Goal: Task Accomplishment & Management: Manage account settings

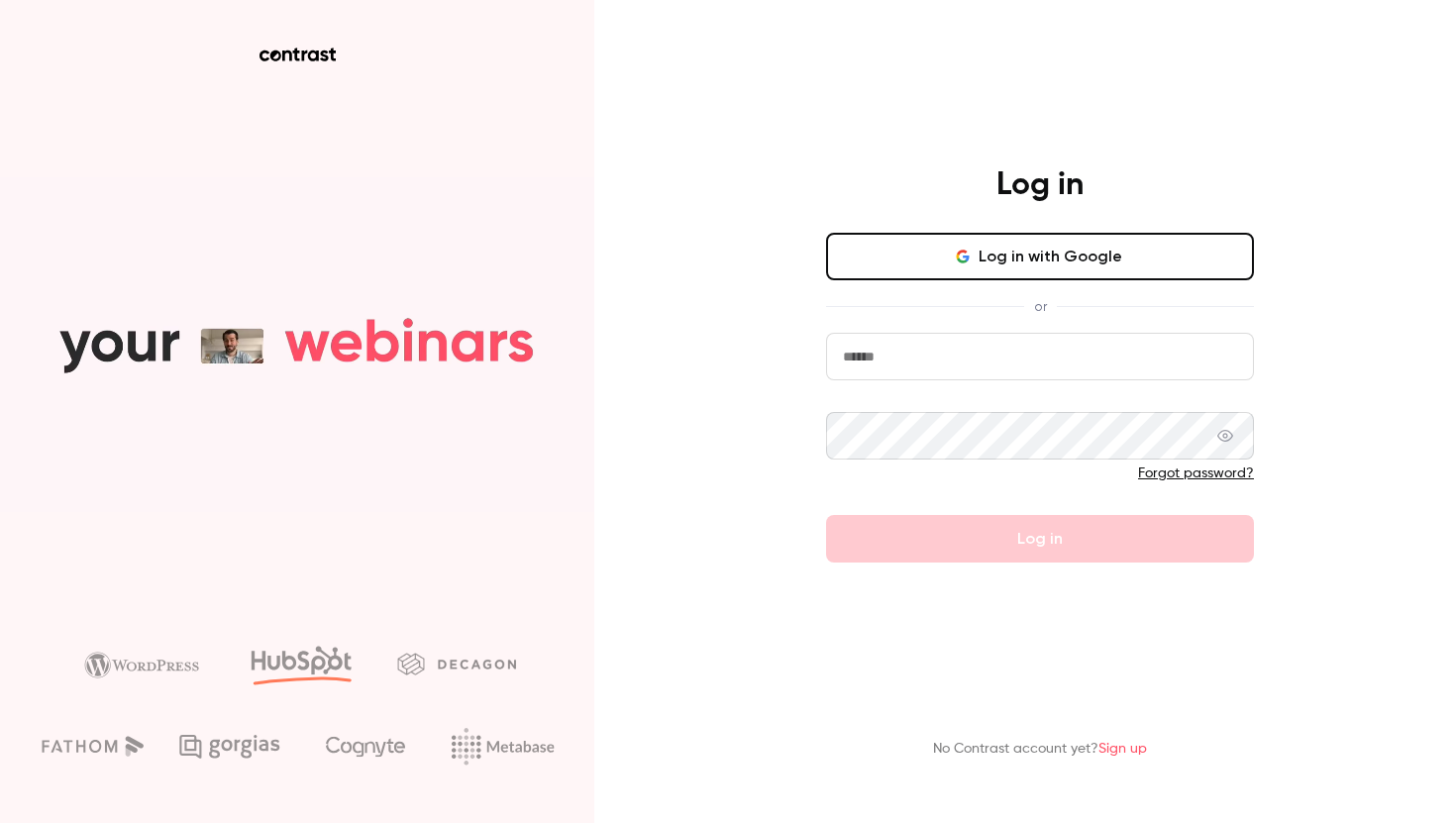
click at [921, 350] on input "email" at bounding box center [1039, 356] width 428 height 48
type input "**********"
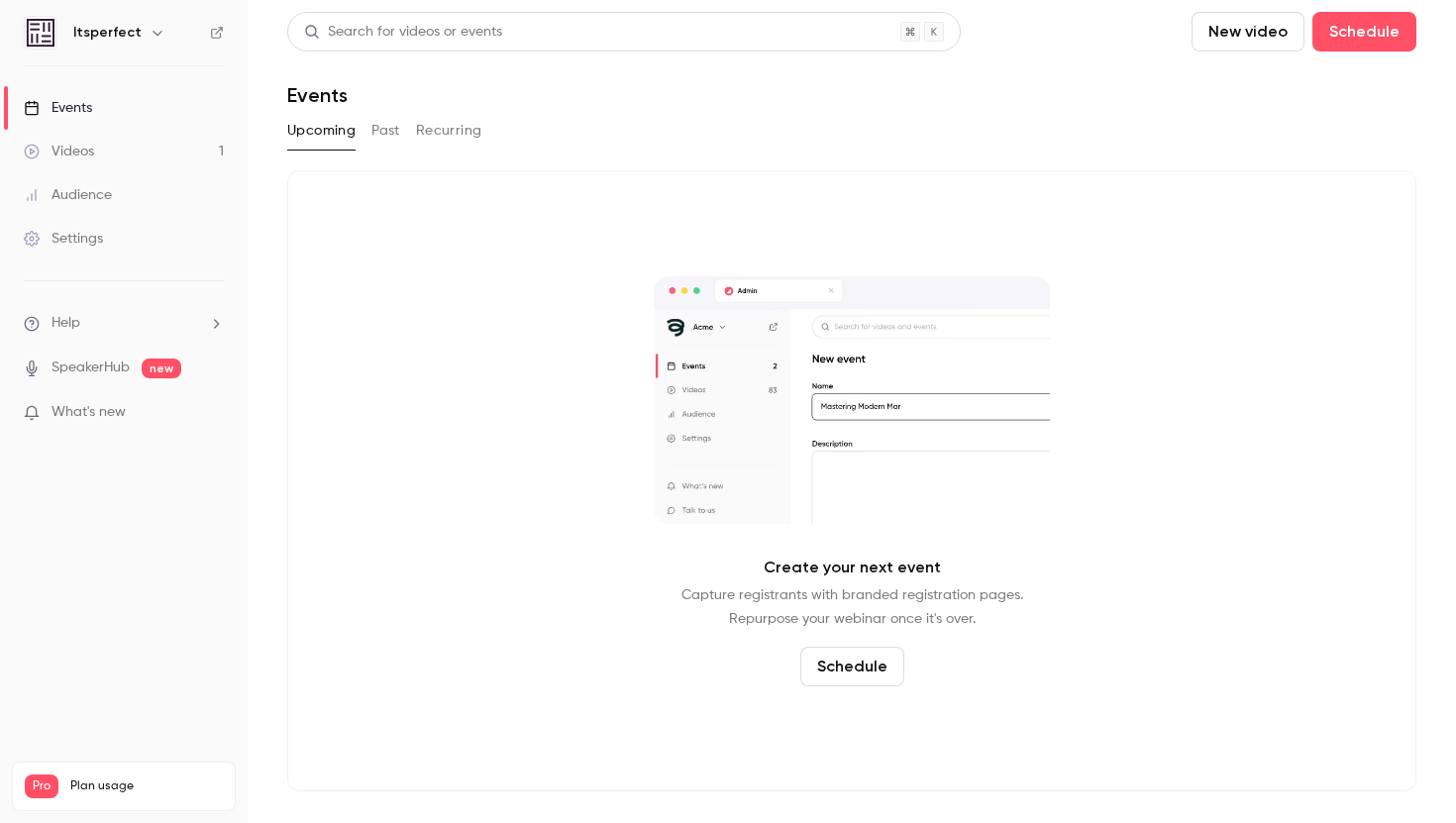
click at [379, 136] on button "Past" at bounding box center [385, 131] width 29 height 32
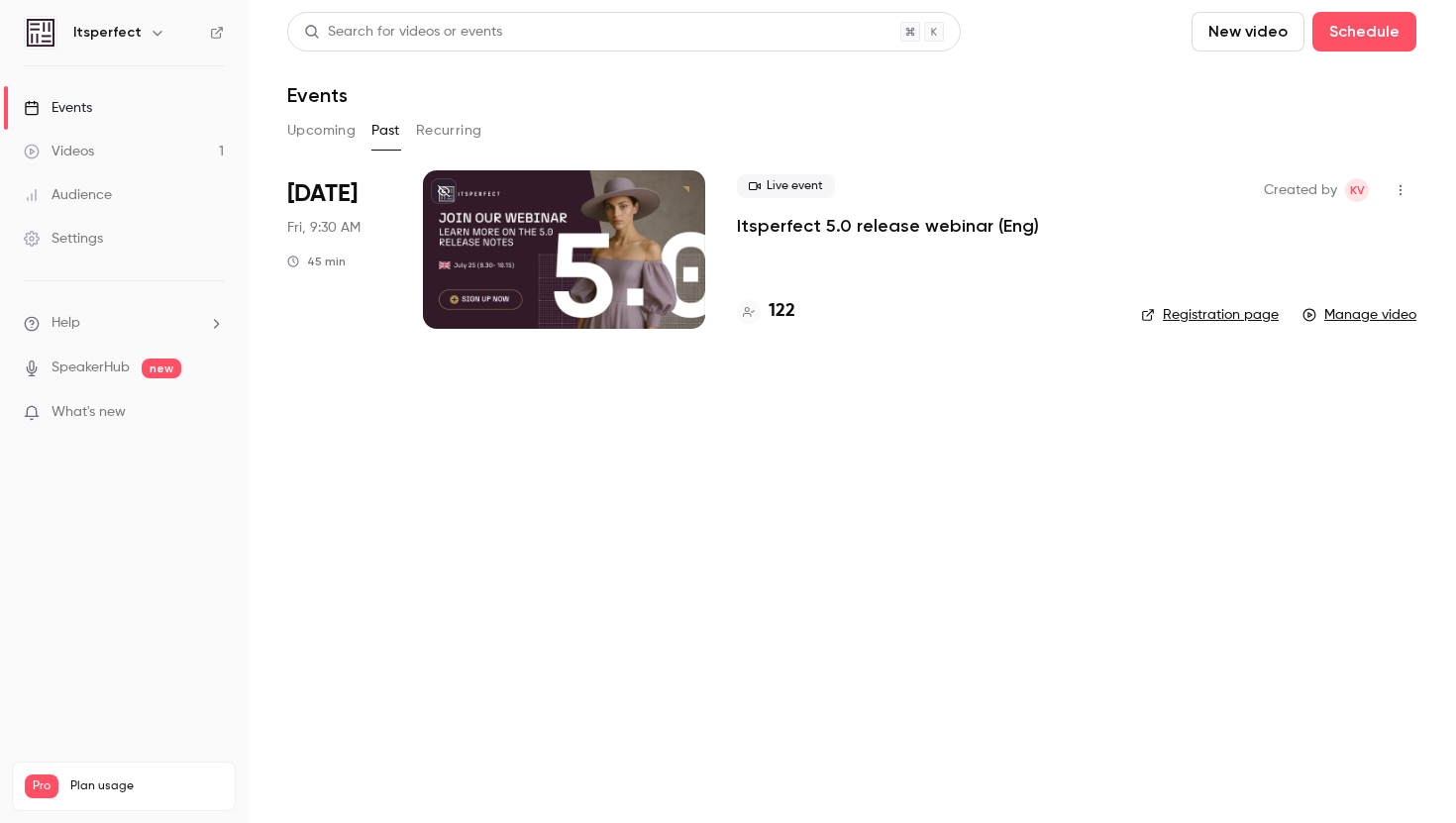
click at [335, 136] on button "Upcoming" at bounding box center [321, 131] width 68 height 32
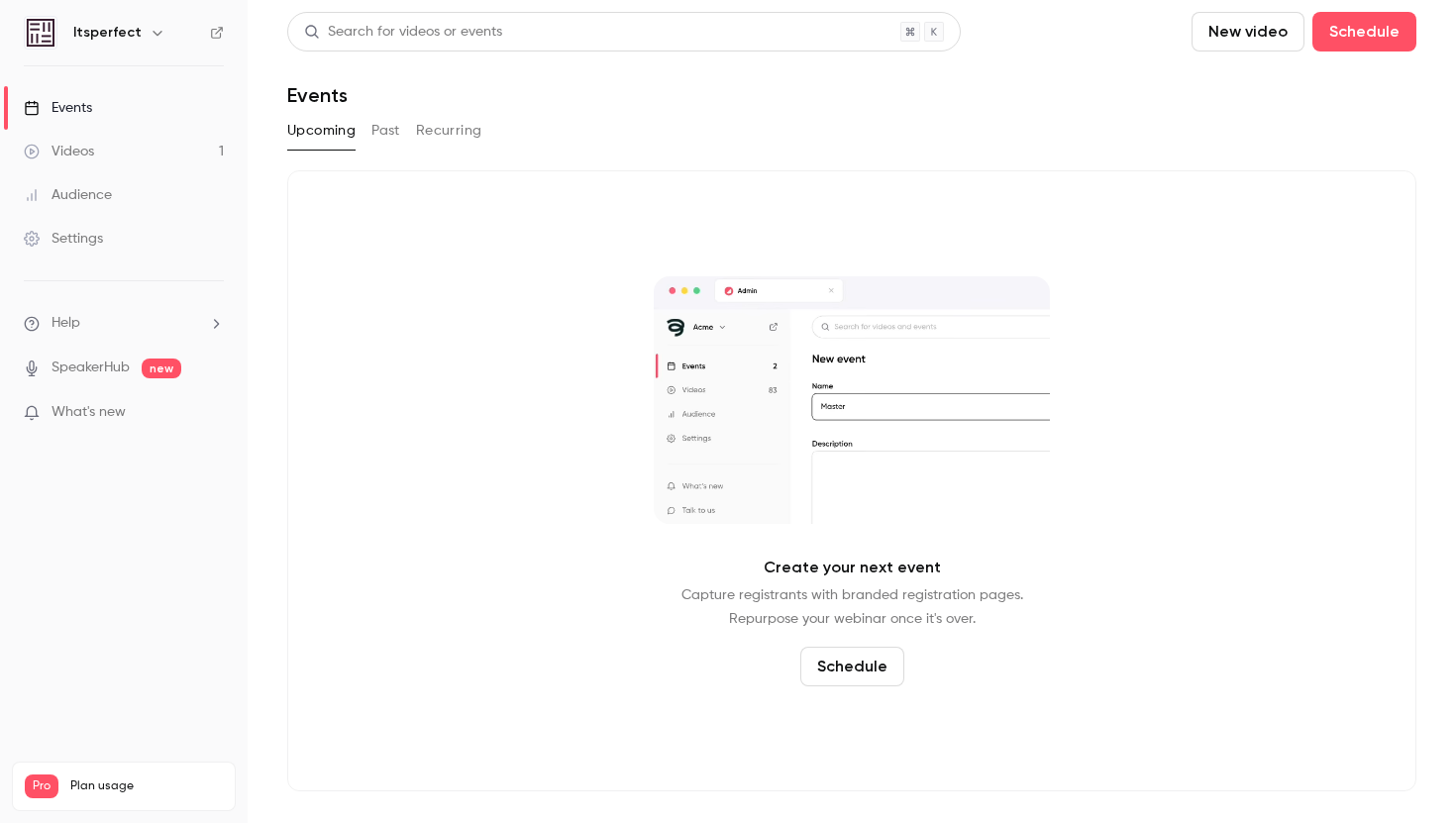
click at [135, 33] on div "Itsperfect" at bounding box center [134, 33] width 121 height 24
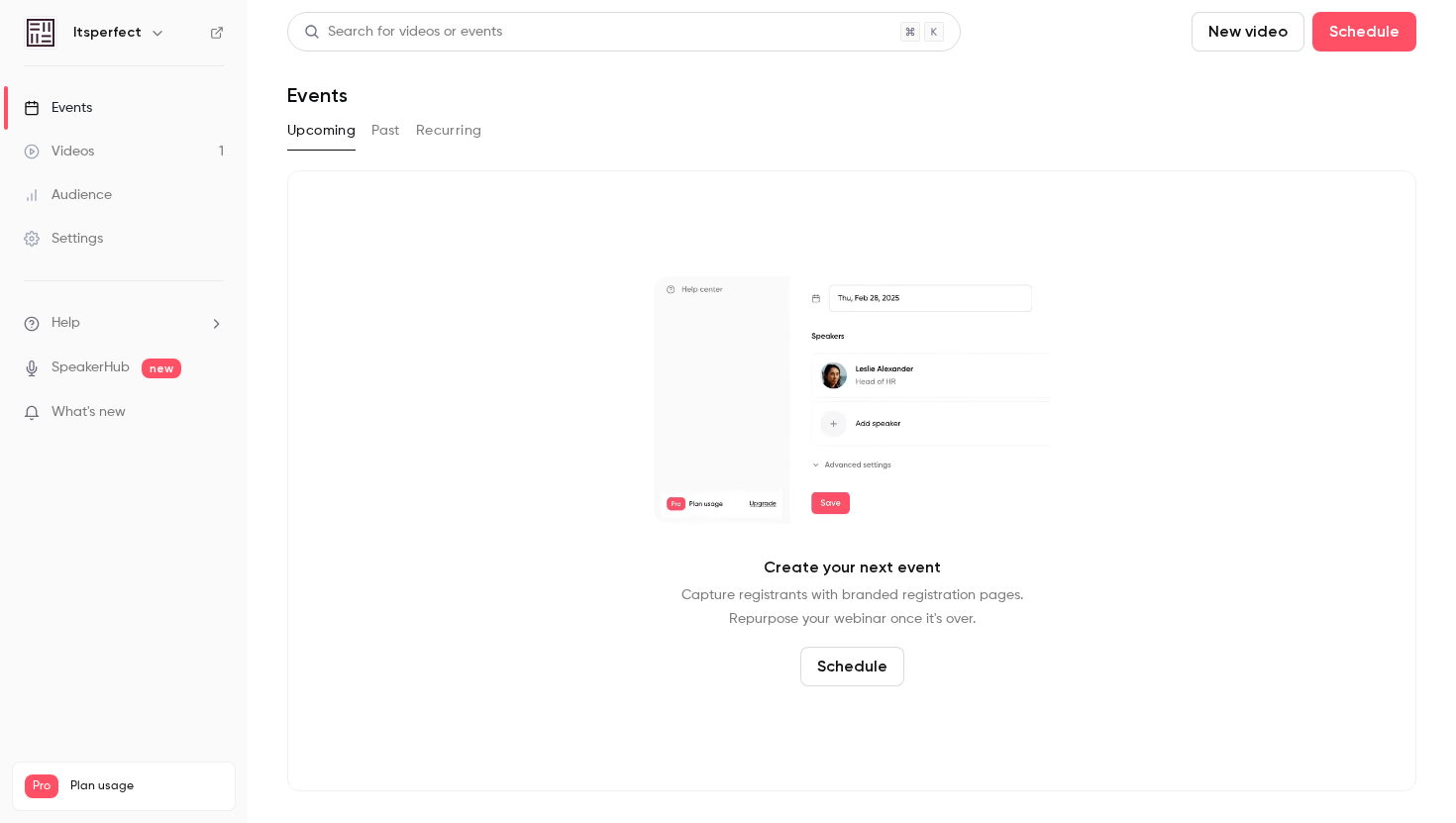
click at [153, 27] on icon "button" at bounding box center [158, 33] width 16 height 16
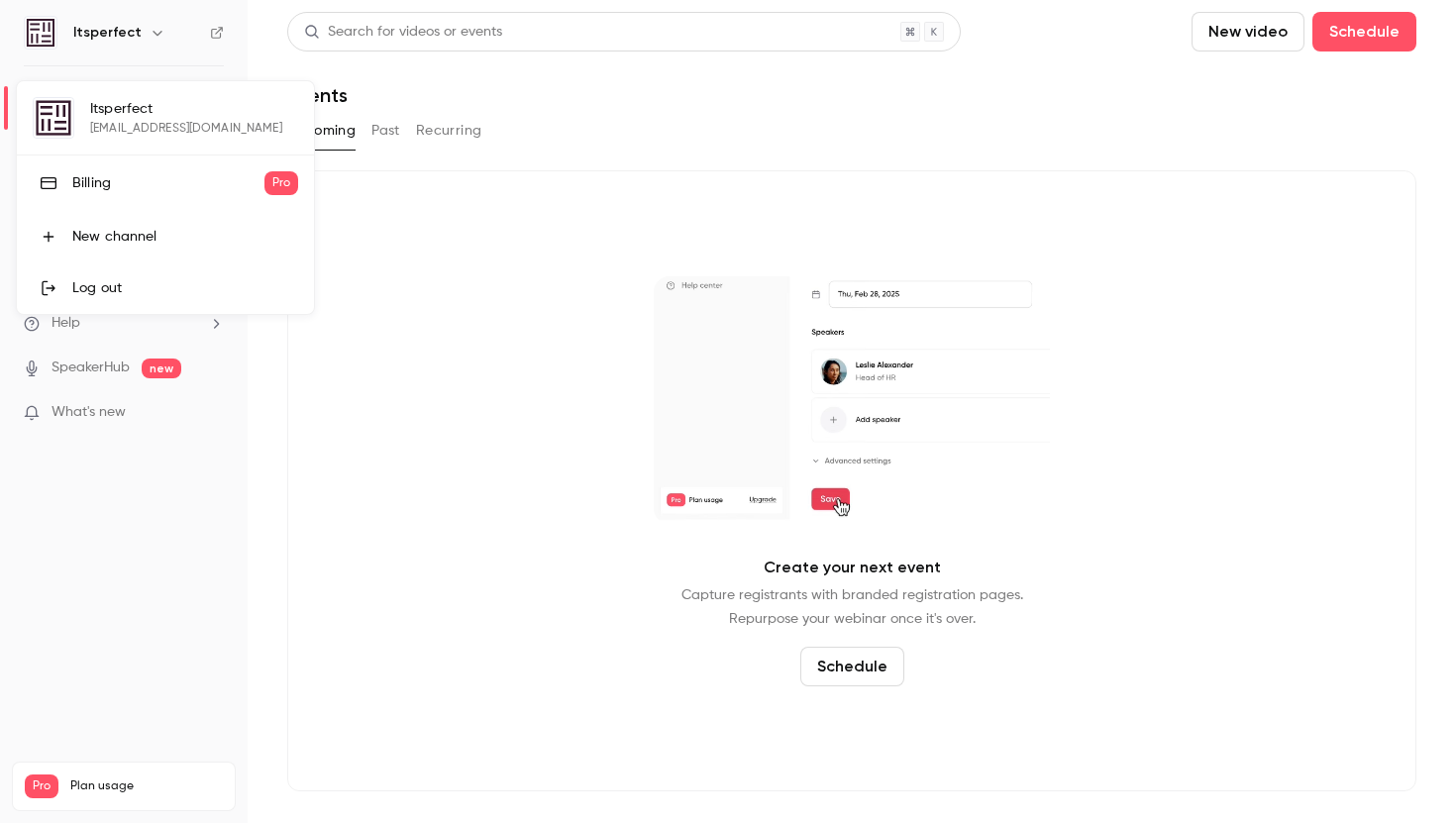
click at [102, 290] on div "Log out" at bounding box center [186, 288] width 226 height 20
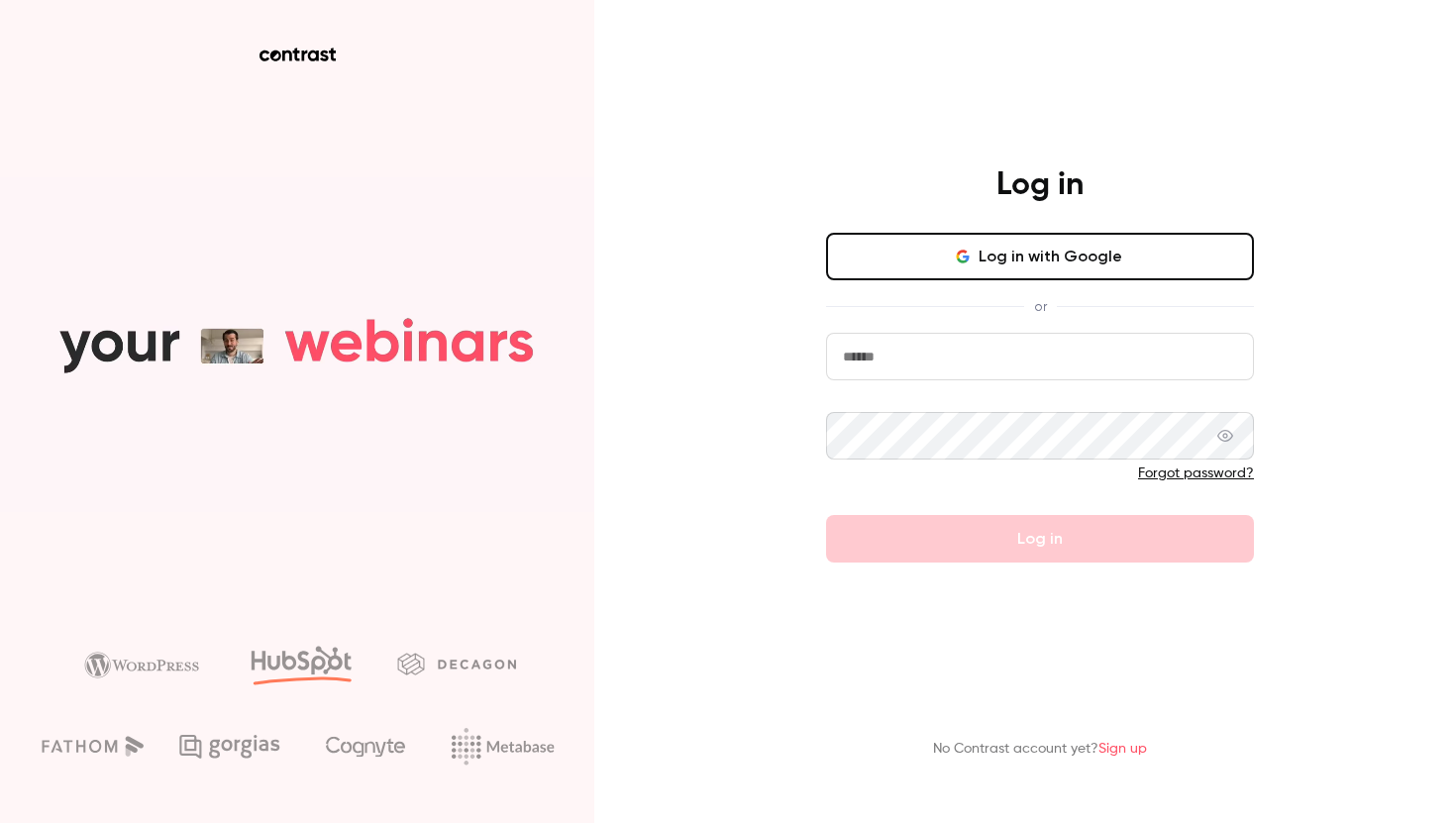
click at [865, 347] on input "email" at bounding box center [1039, 356] width 428 height 48
type input "**********"
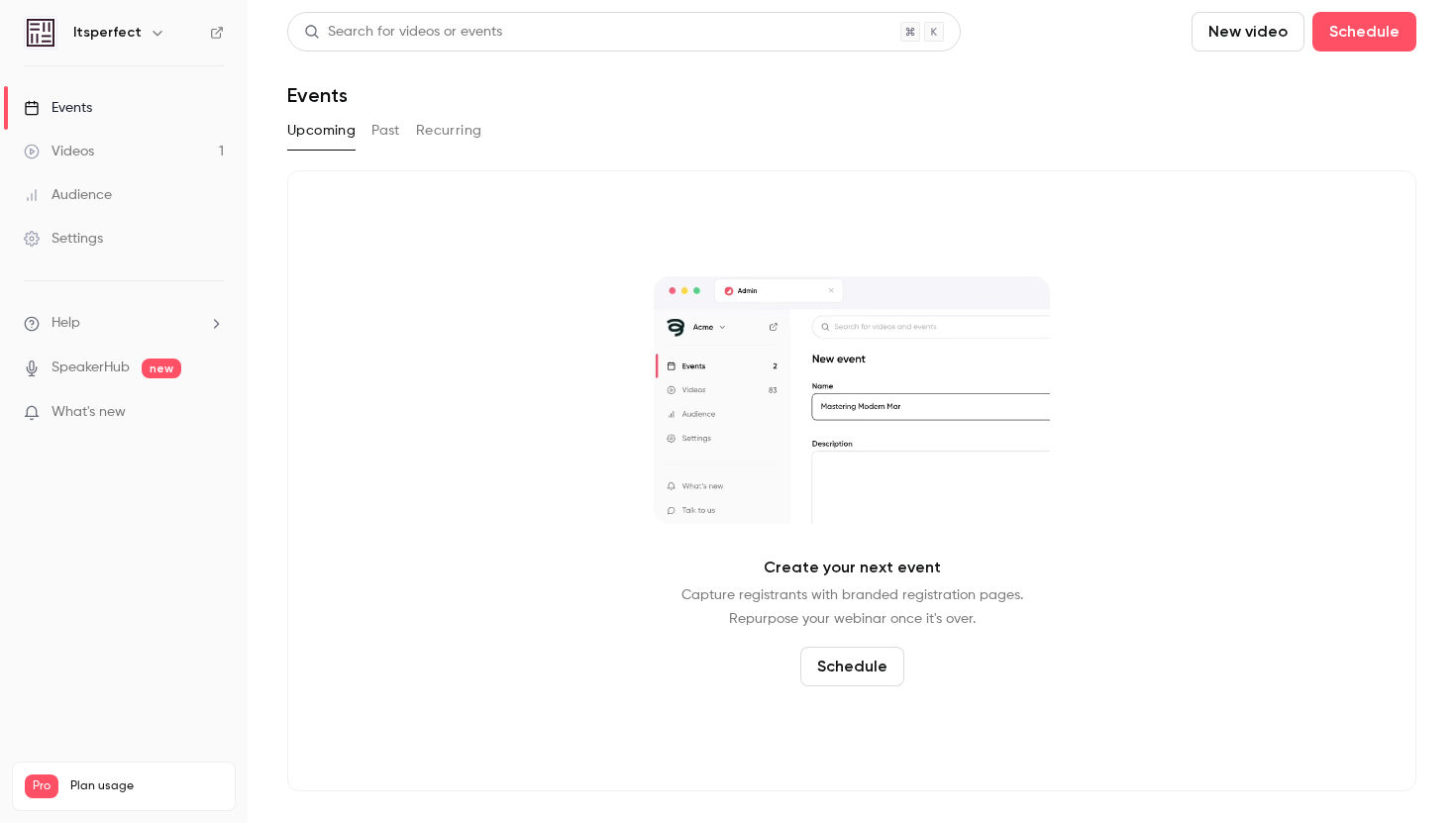
click at [164, 145] on link "Videos 1" at bounding box center [123, 152] width 247 height 44
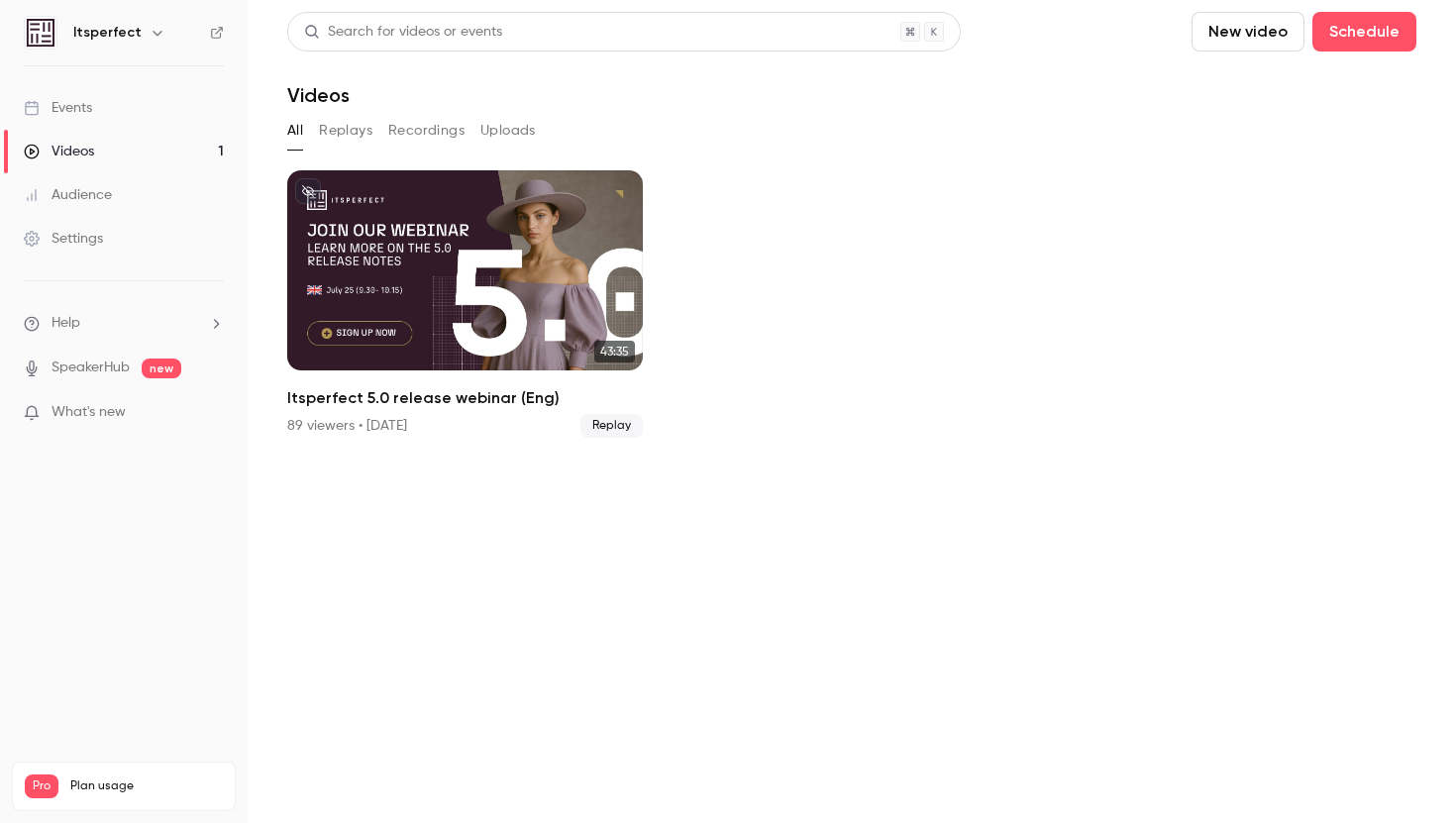
click at [127, 33] on h6 "Itsperfect" at bounding box center [107, 33] width 68 height 20
click at [150, 33] on icon "button" at bounding box center [158, 33] width 16 height 16
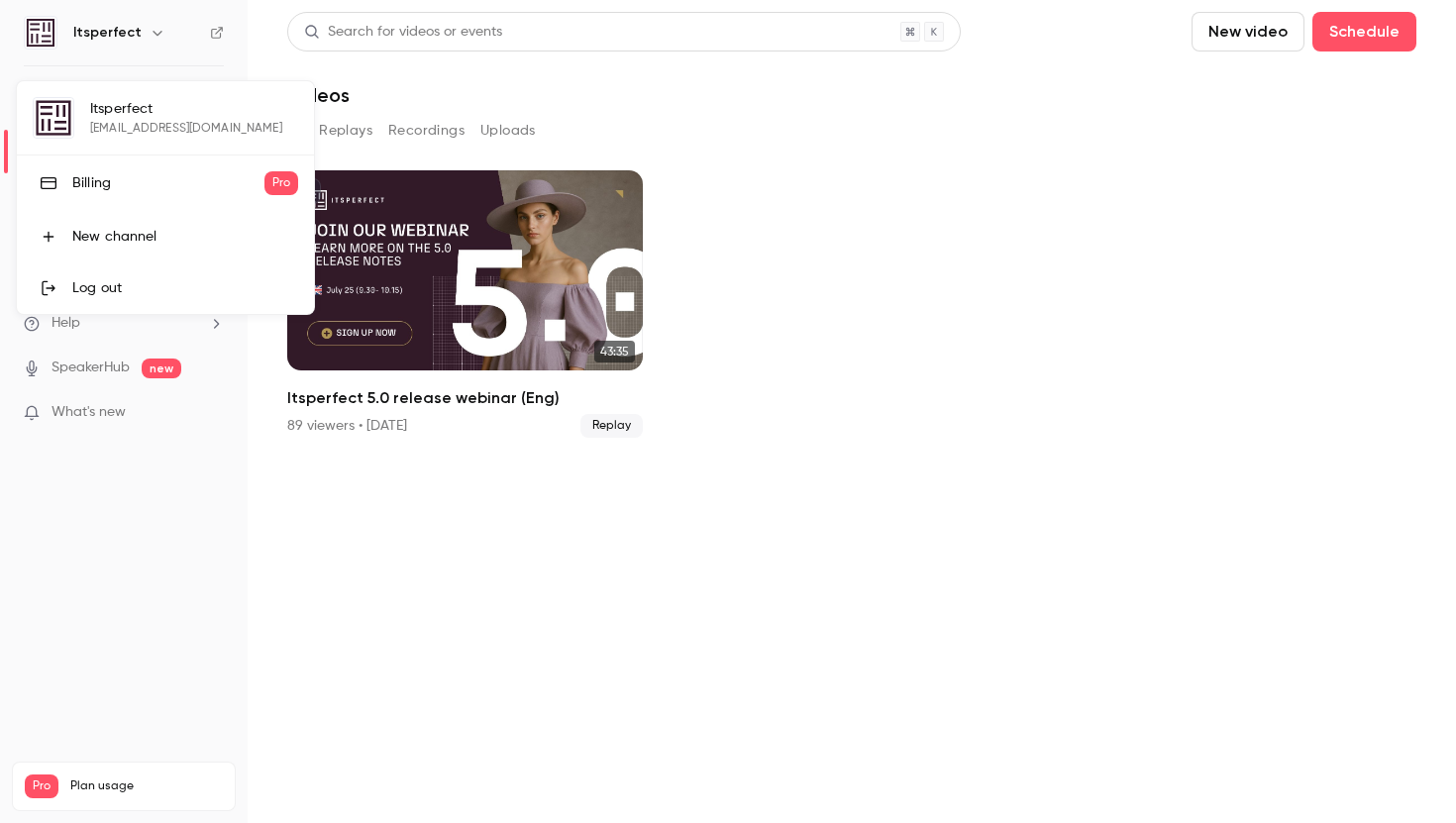
click at [114, 289] on div "Log out" at bounding box center [186, 288] width 226 height 20
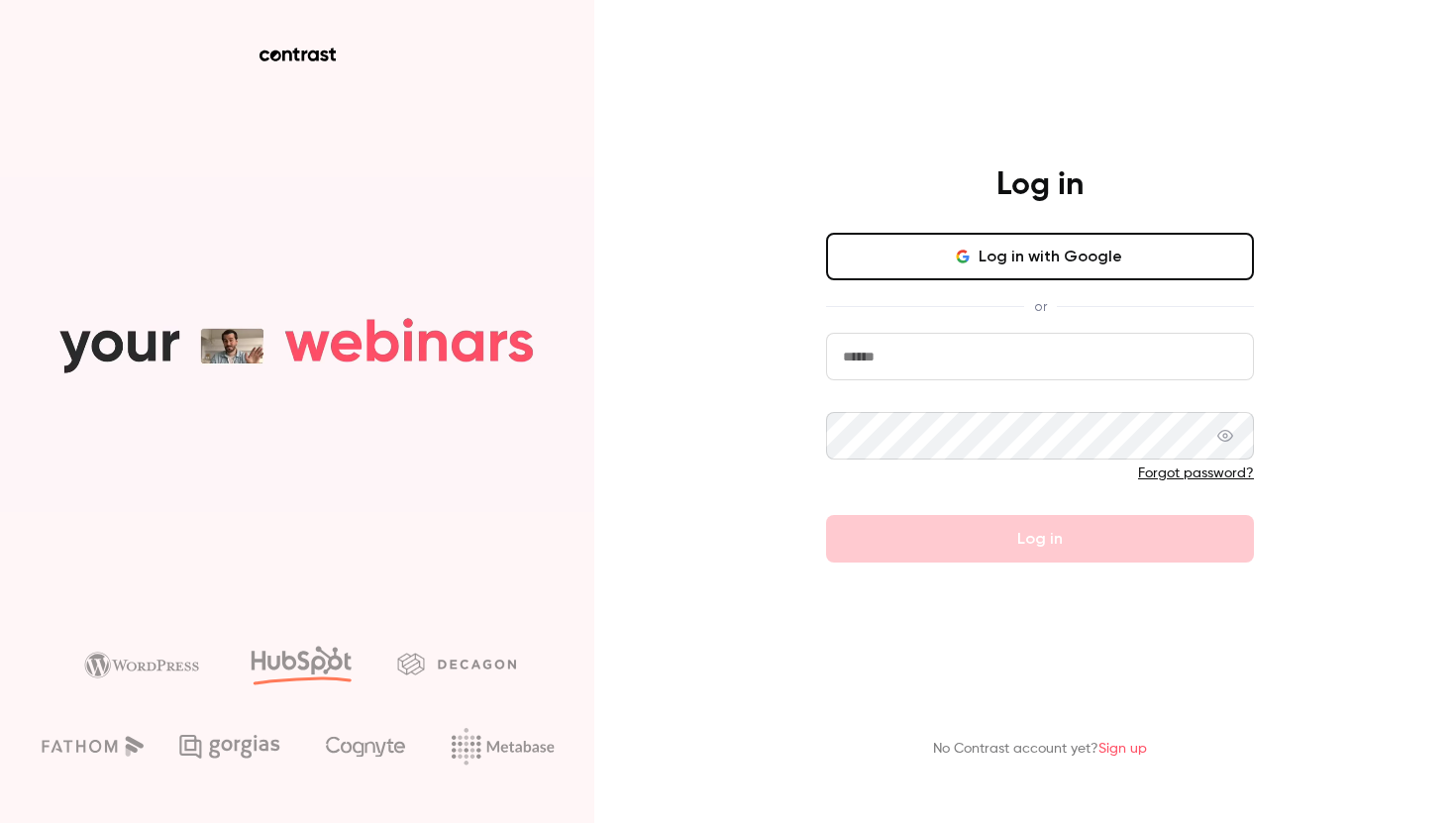
click at [908, 353] on input "email" at bounding box center [1039, 356] width 428 height 48
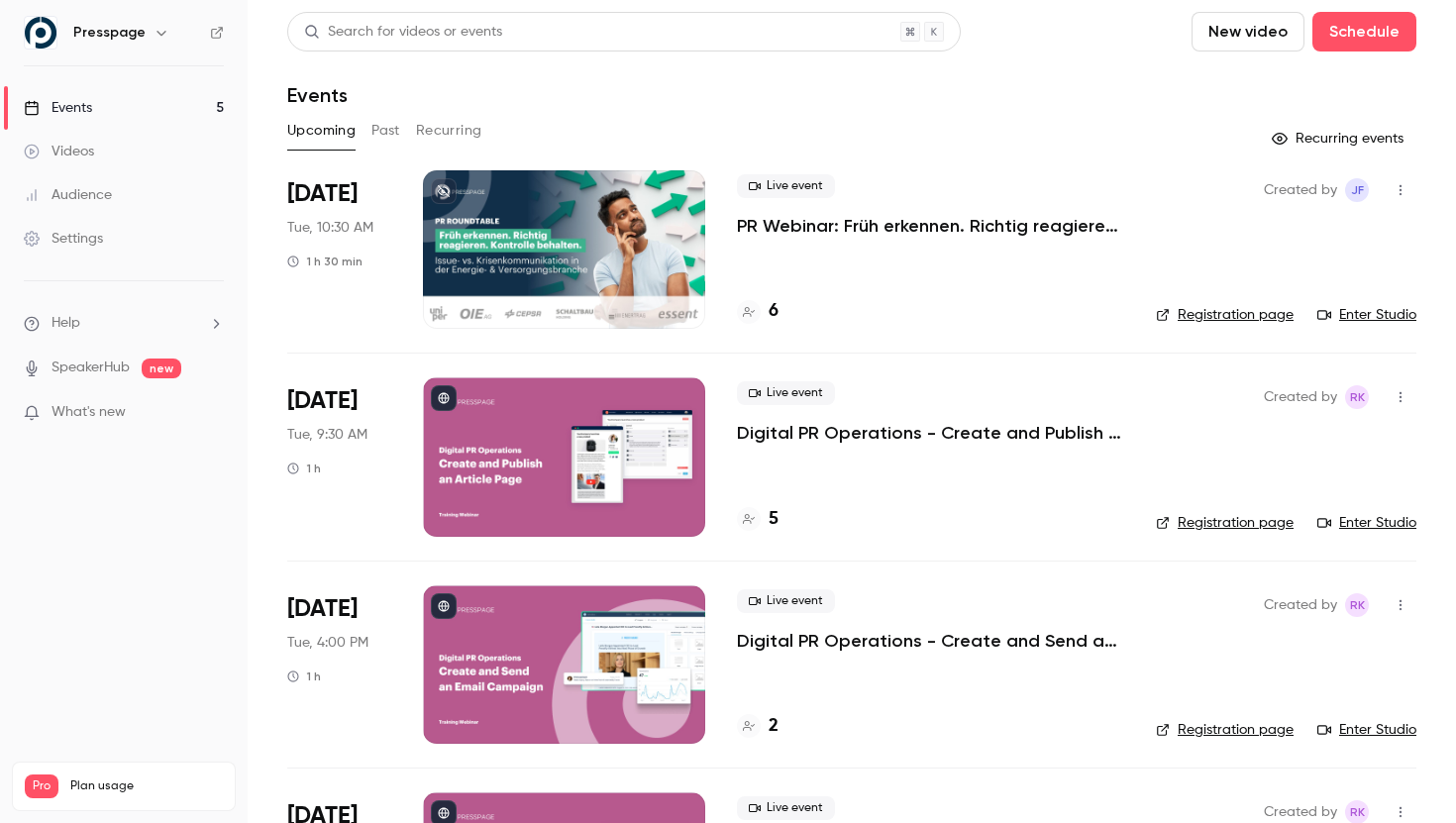
click at [1400, 180] on button "button" at bounding box center [1400, 191] width 32 height 32
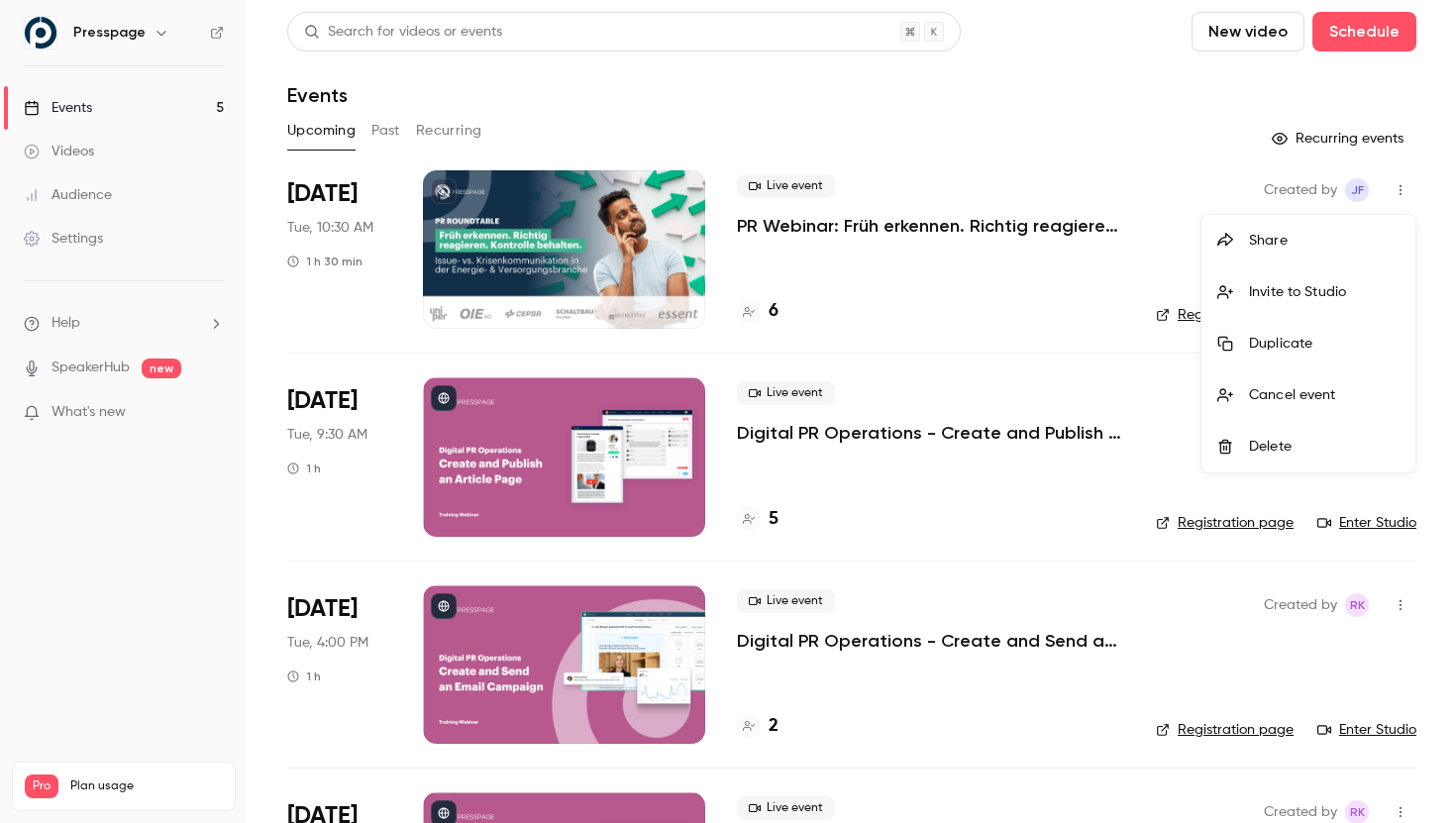
click at [1407, 183] on div at bounding box center [728, 411] width 1456 height 823
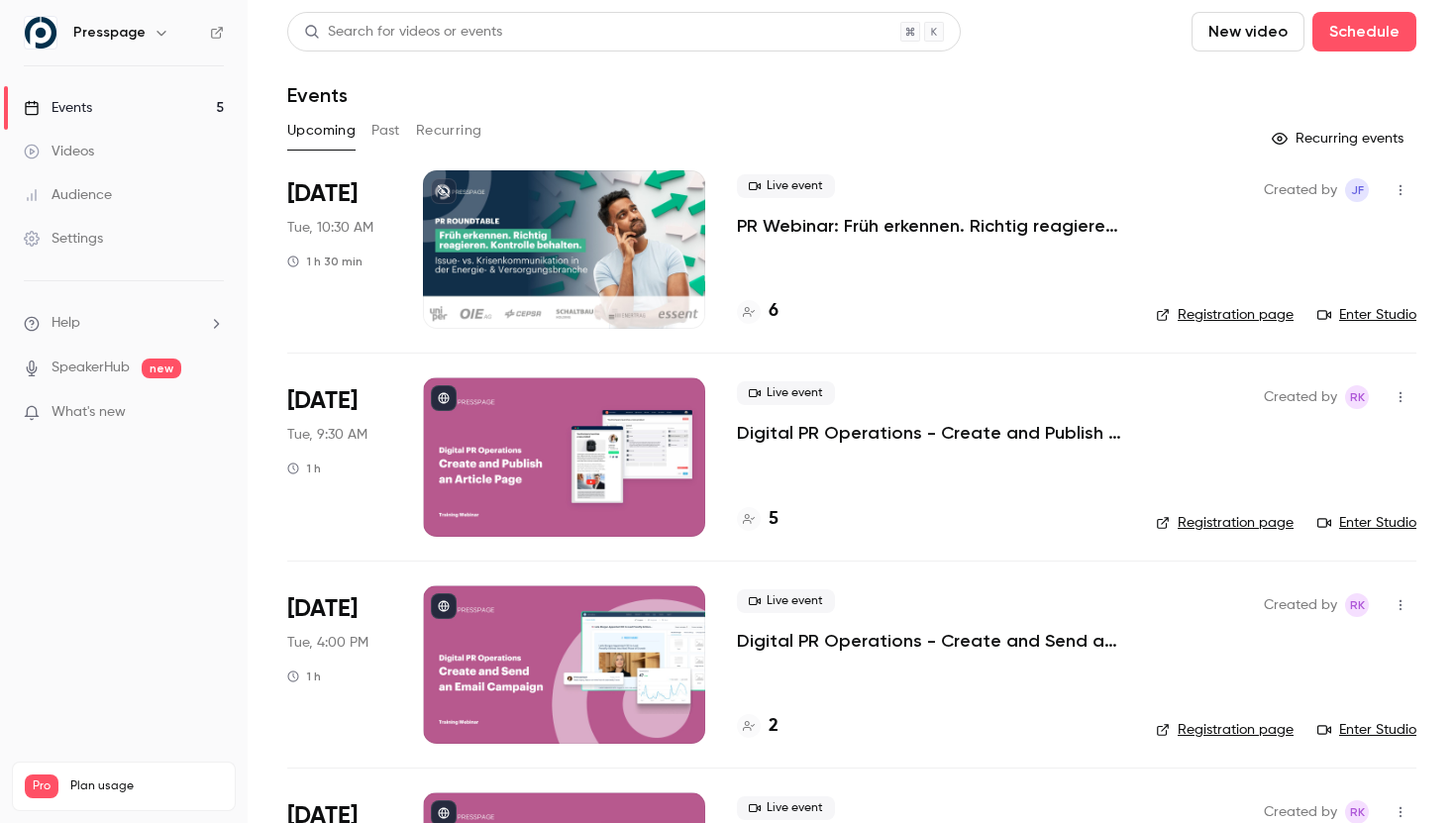
click at [56, 232] on div "Settings" at bounding box center [64, 239] width 79 height 20
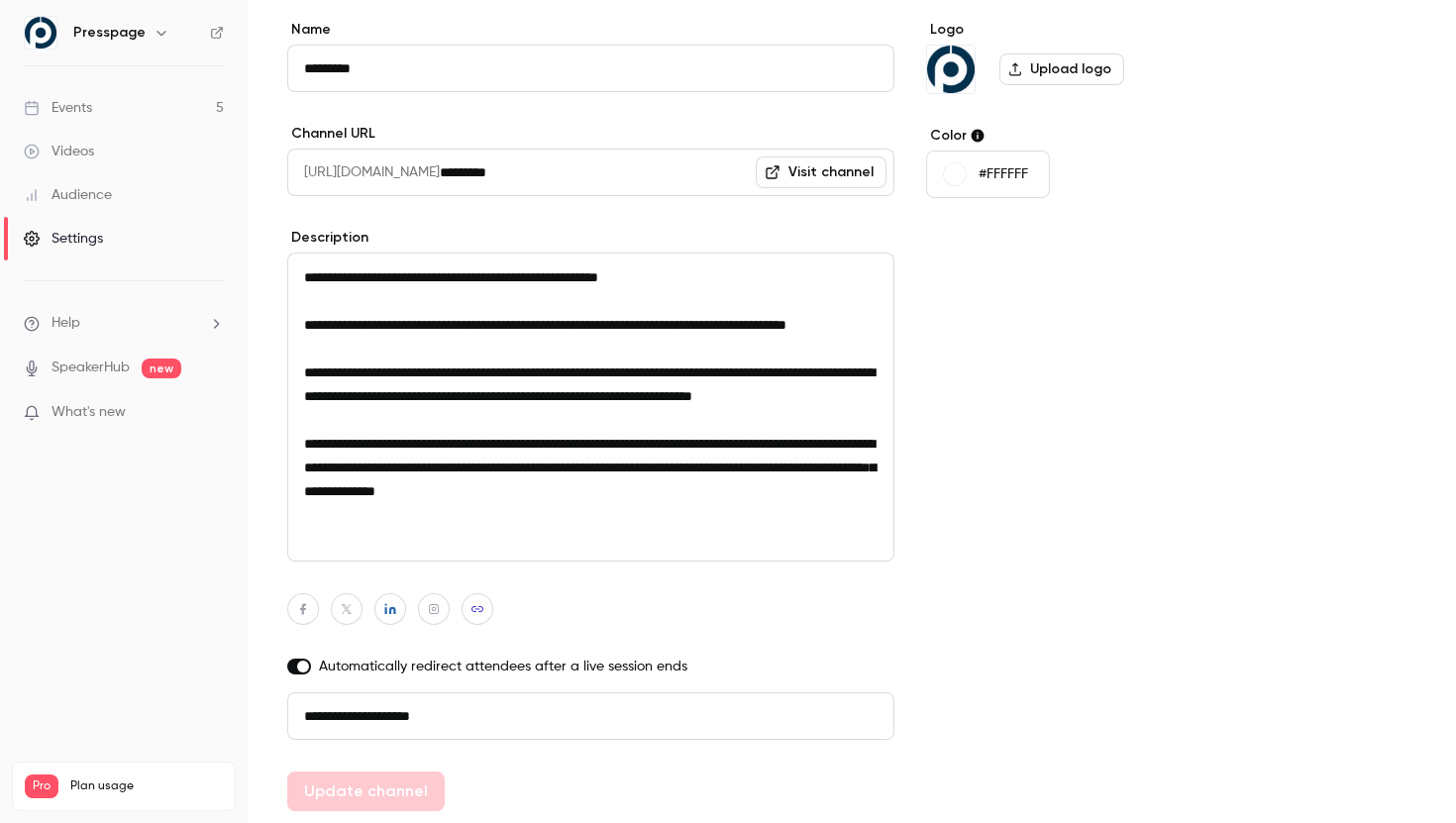
click at [65, 146] on div "Videos" at bounding box center [59, 152] width 70 height 20
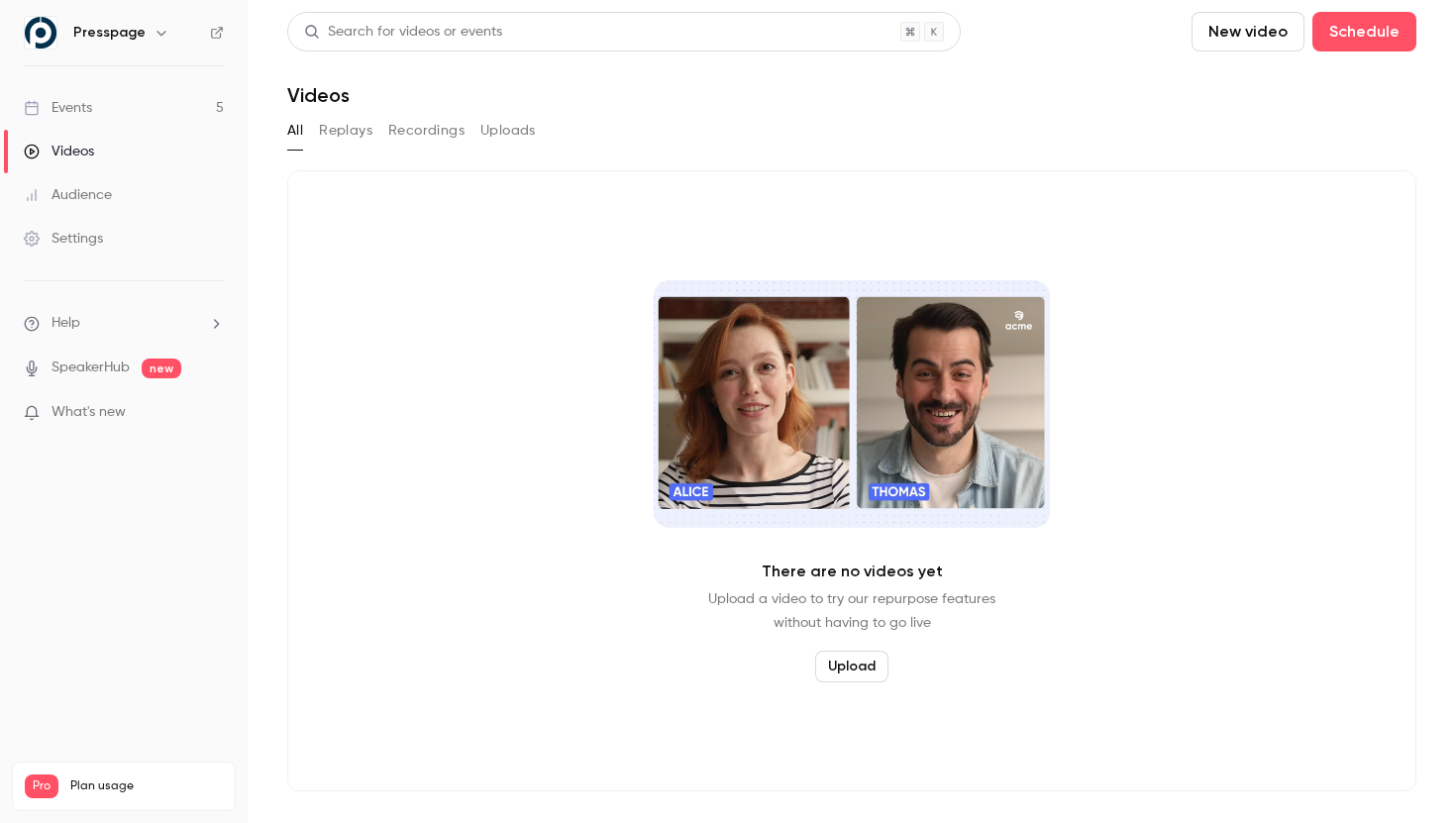
click at [66, 108] on div "Events" at bounding box center [58, 108] width 68 height 20
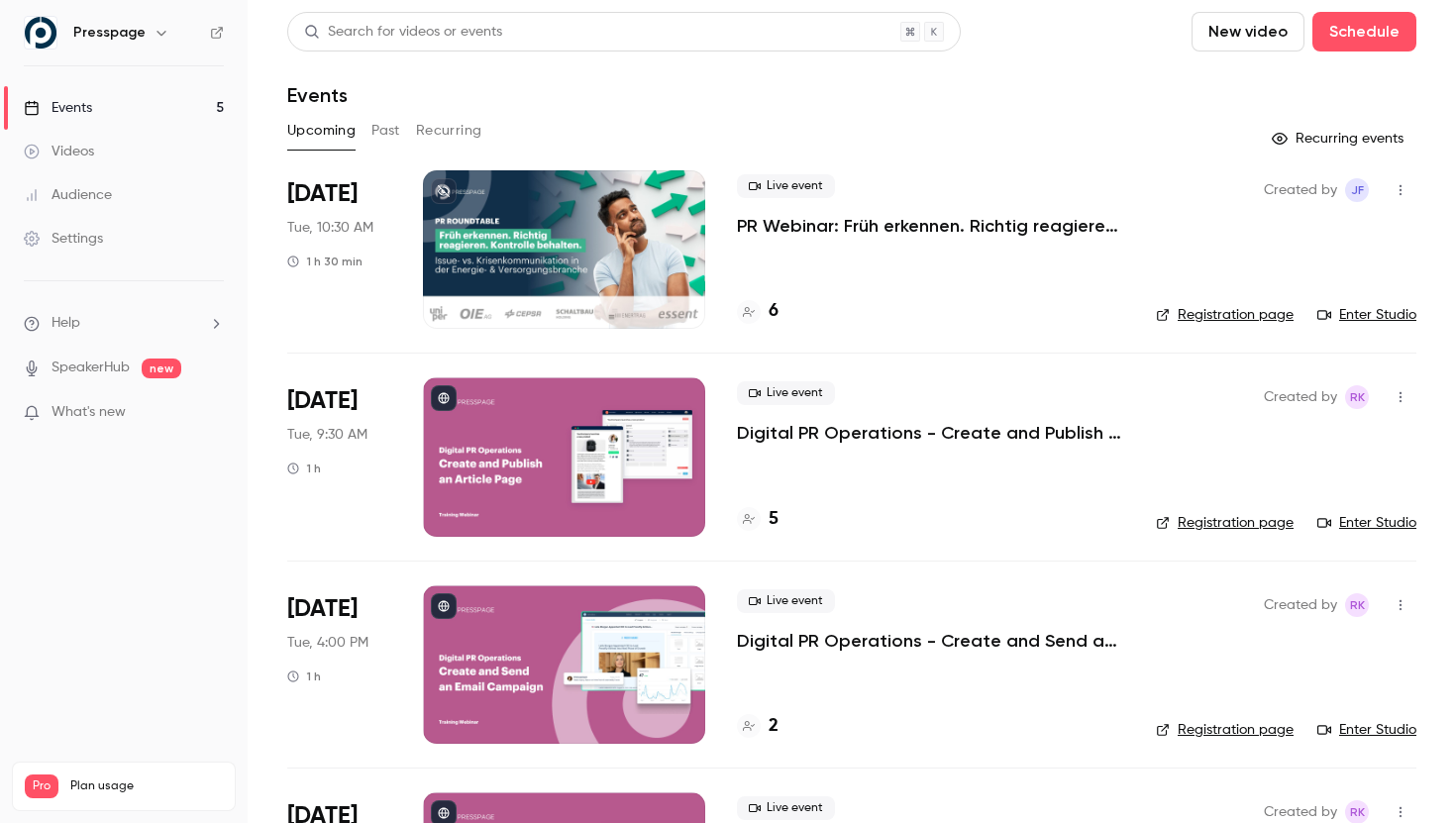
click at [892, 218] on p "PR Webinar: Früh erkennen. Richtig reagieren. Kontrolle behalten." at bounding box center [930, 226] width 387 height 24
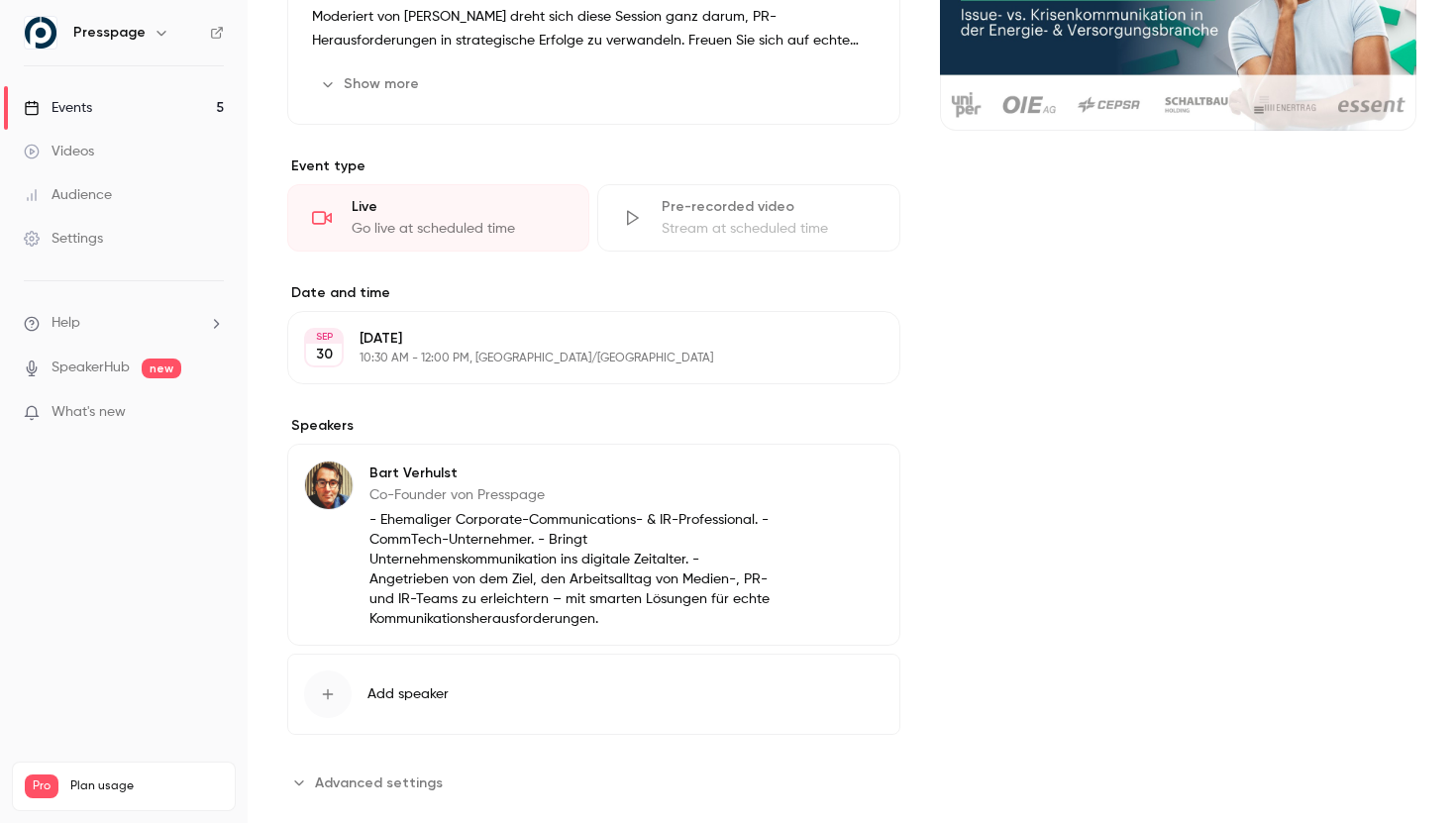
scroll to position [375, 0]
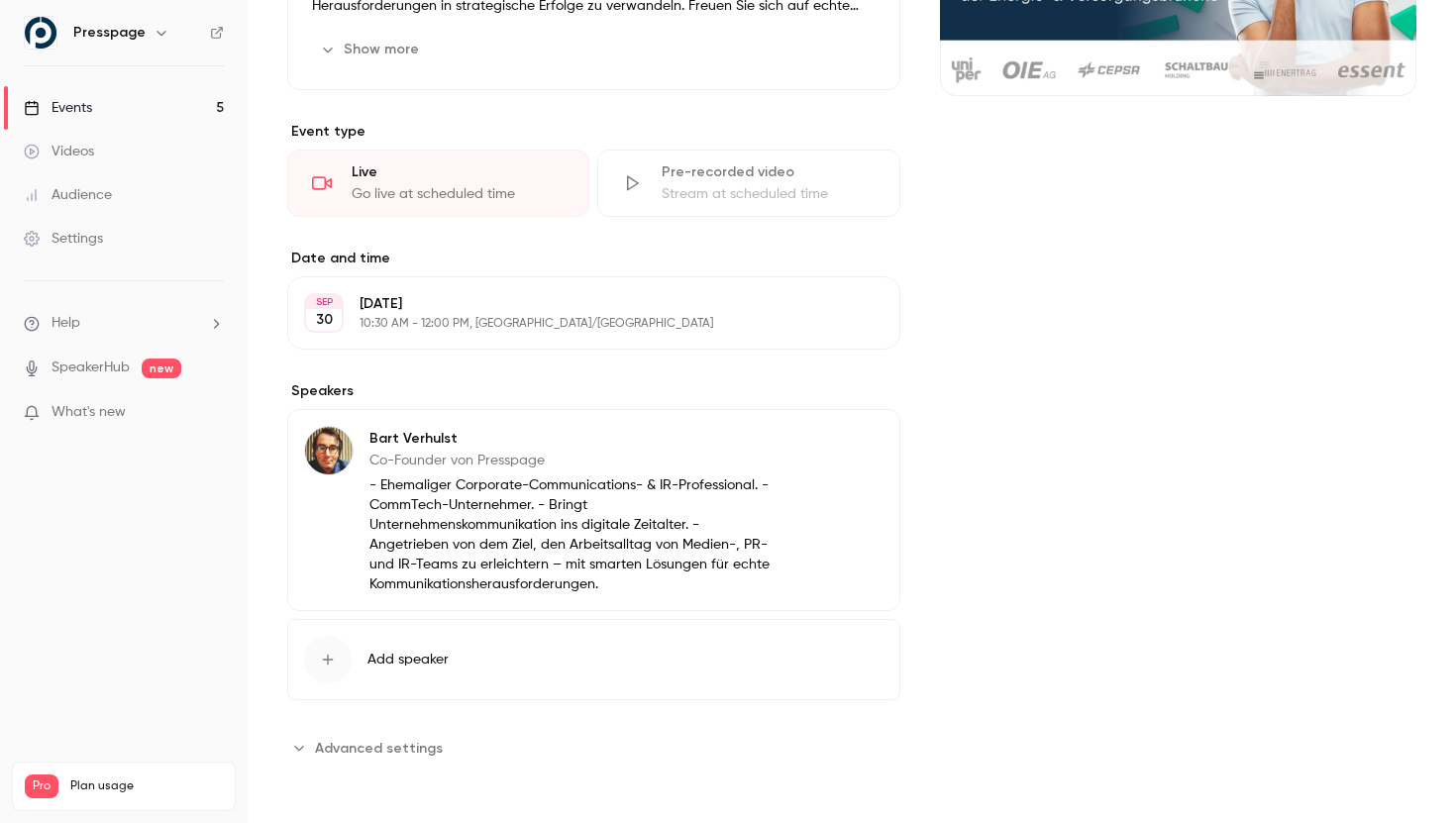
click at [358, 738] on span "Advanced settings" at bounding box center [378, 748] width 128 height 21
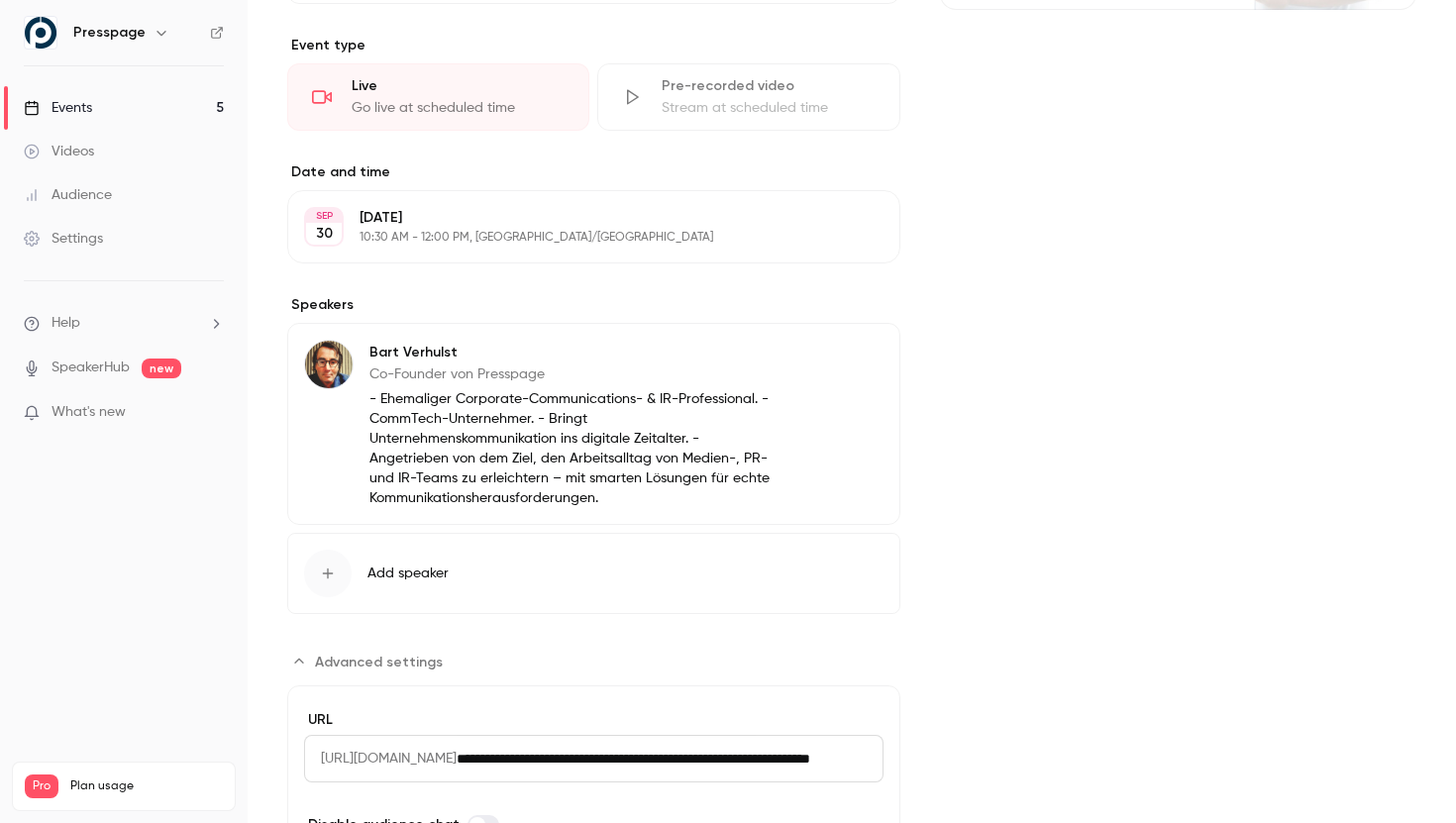
scroll to position [598, 0]
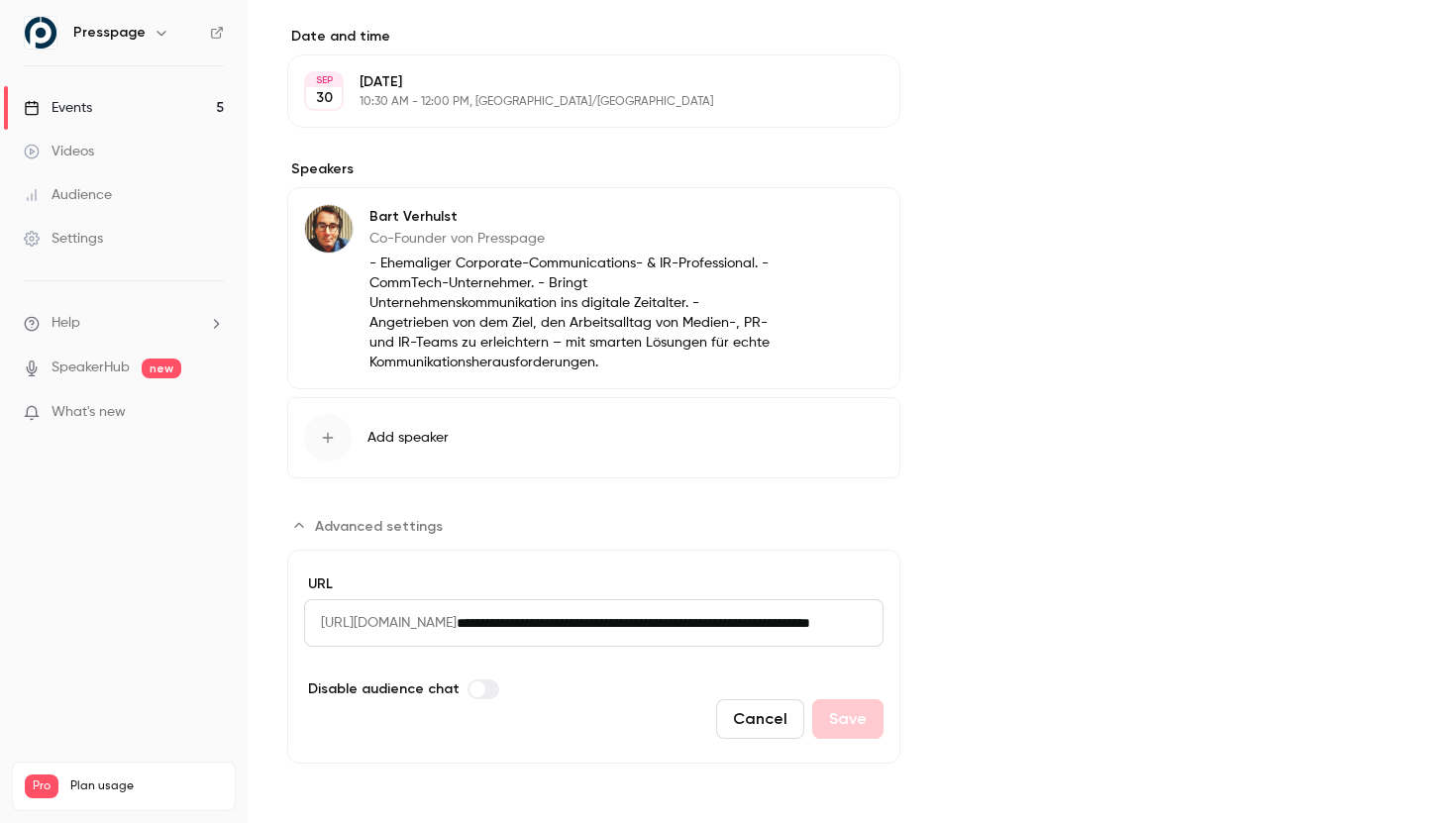
click at [1007, 690] on div "Cover image" at bounding box center [1178, 173] width 476 height 1183
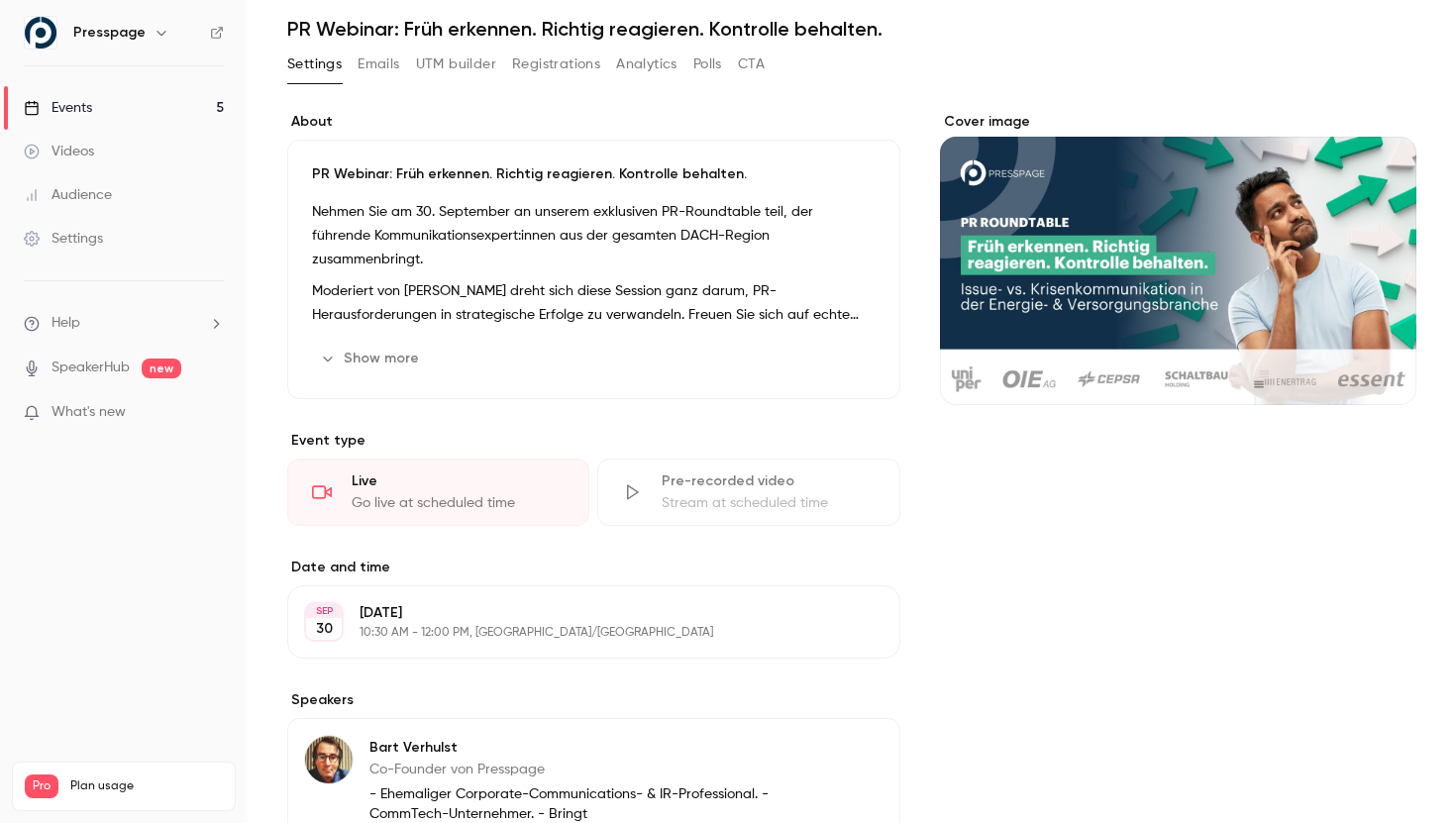
scroll to position [0, 0]
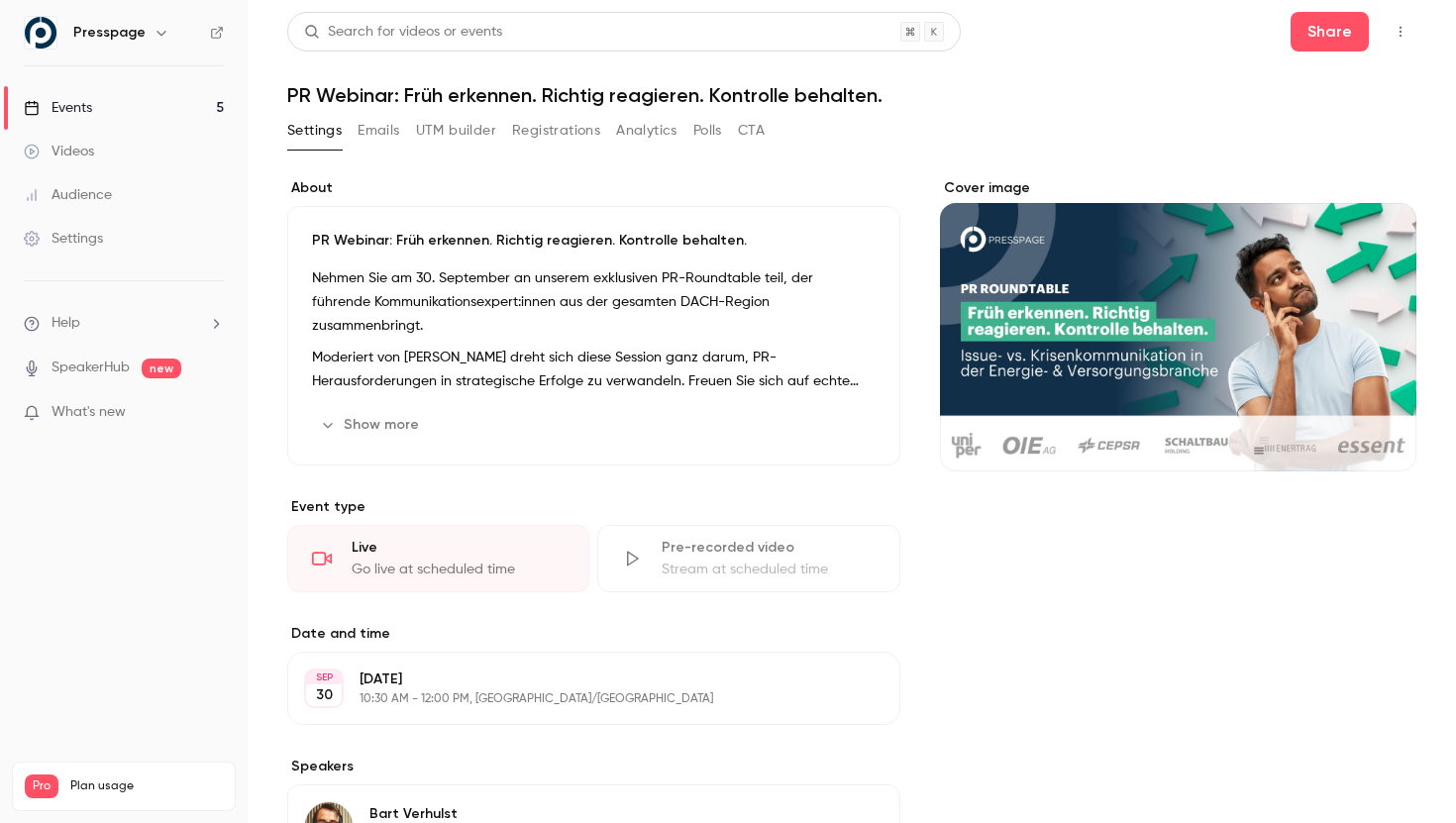
click at [384, 135] on button "Emails" at bounding box center [378, 131] width 42 height 32
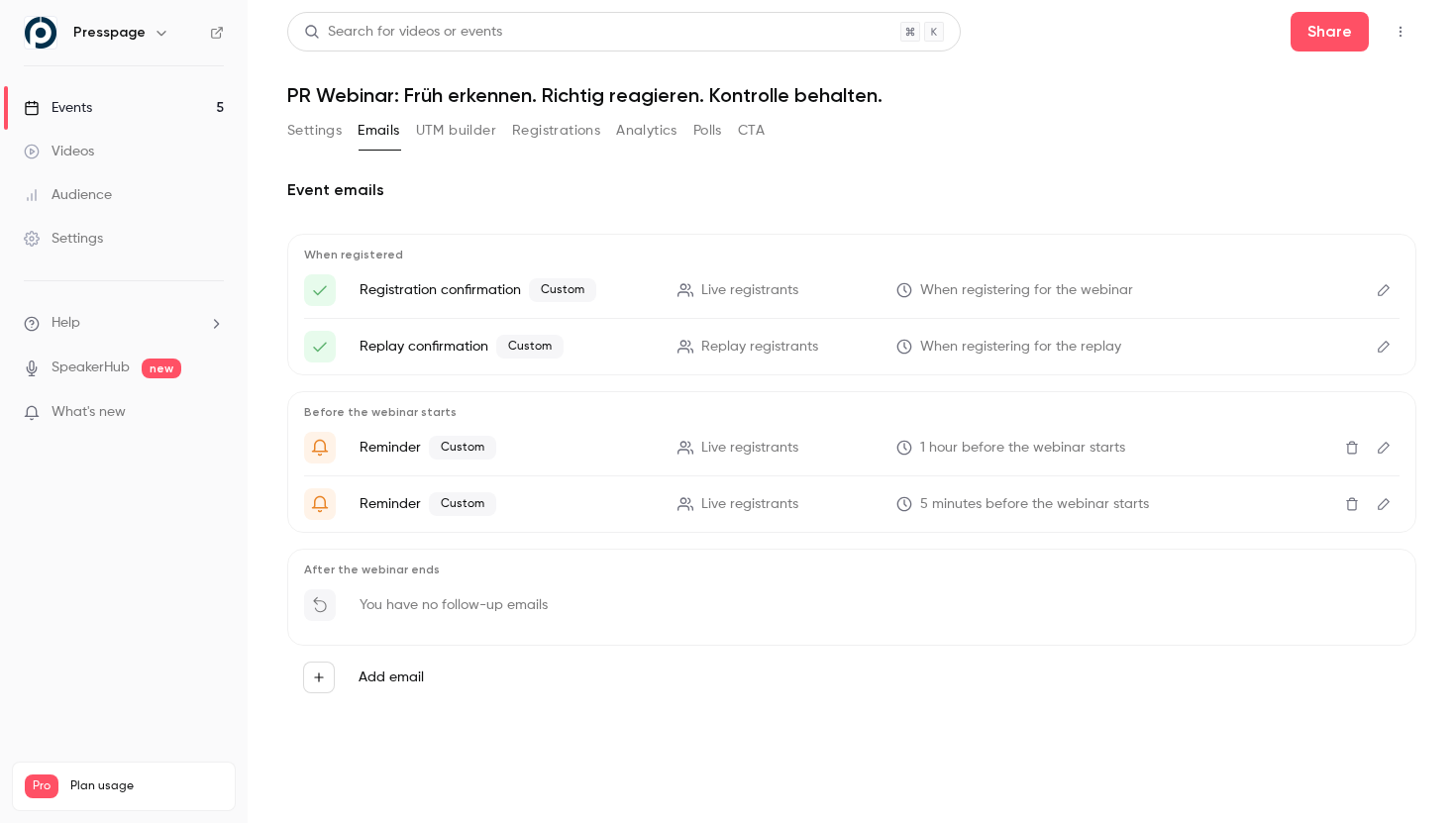
click at [436, 134] on button "UTM builder" at bounding box center [456, 131] width 80 height 32
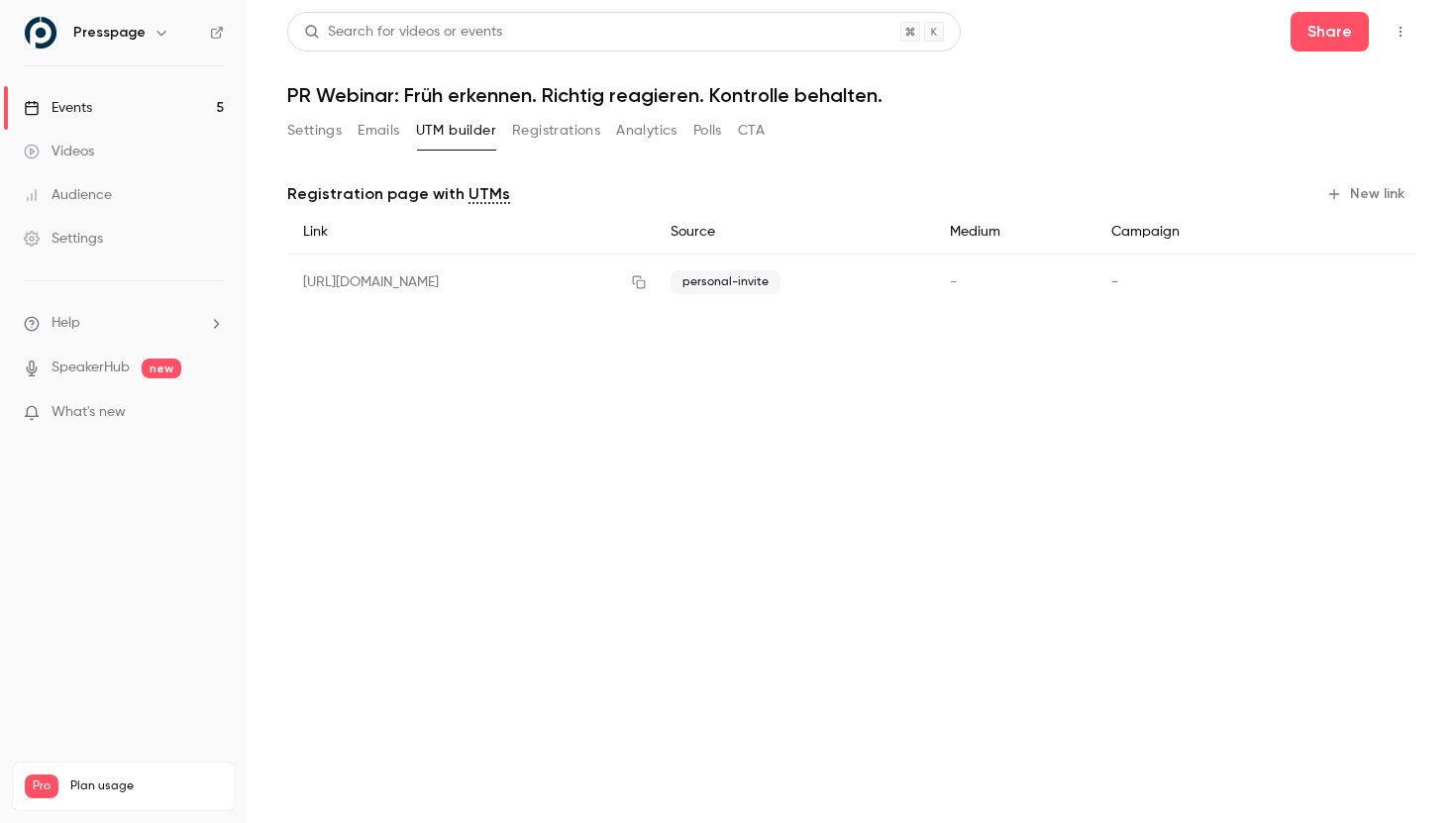
click at [546, 120] on button "Registrations" at bounding box center [556, 131] width 88 height 32
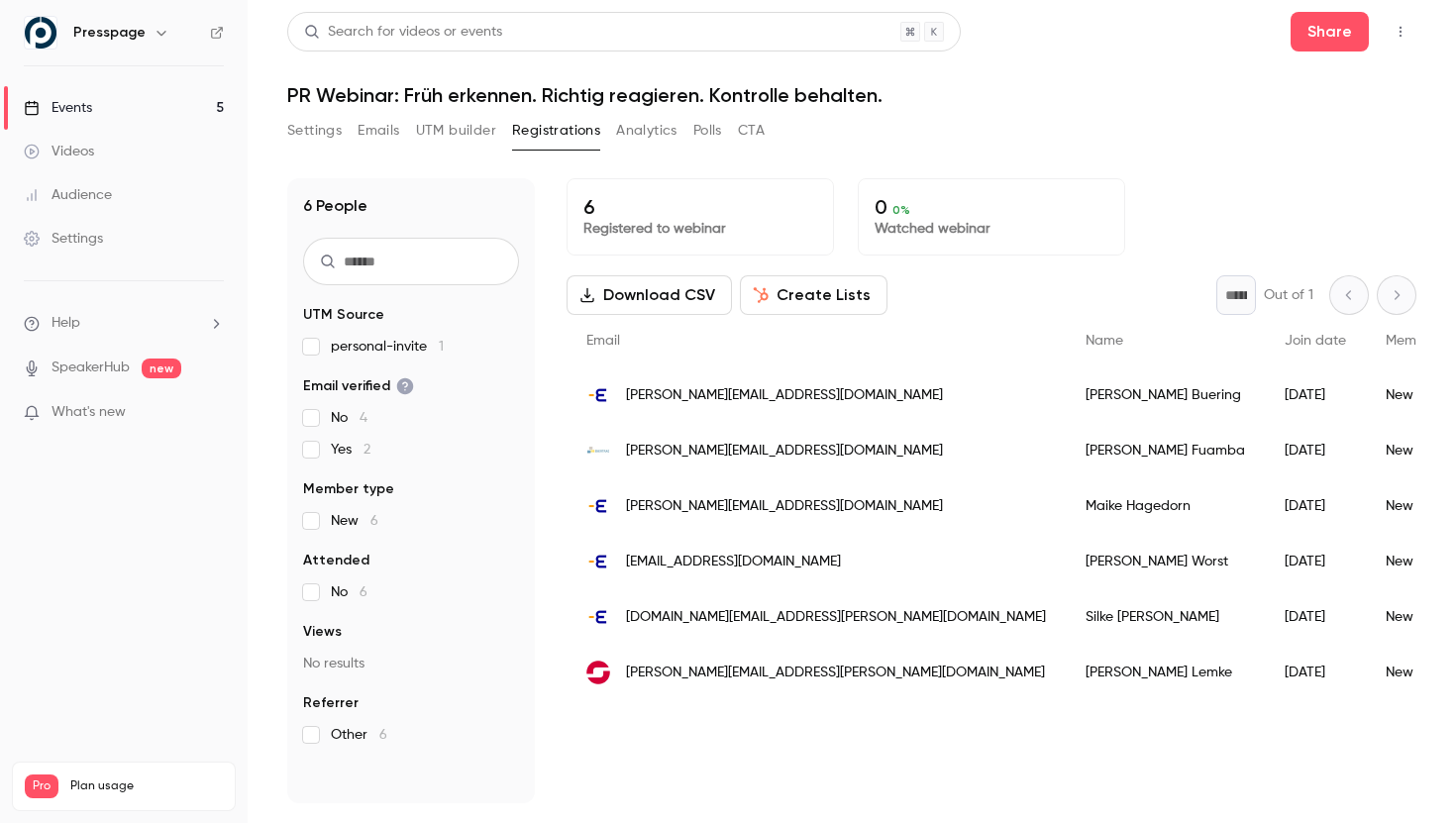
click at [643, 126] on button "Analytics" at bounding box center [647, 131] width 62 height 32
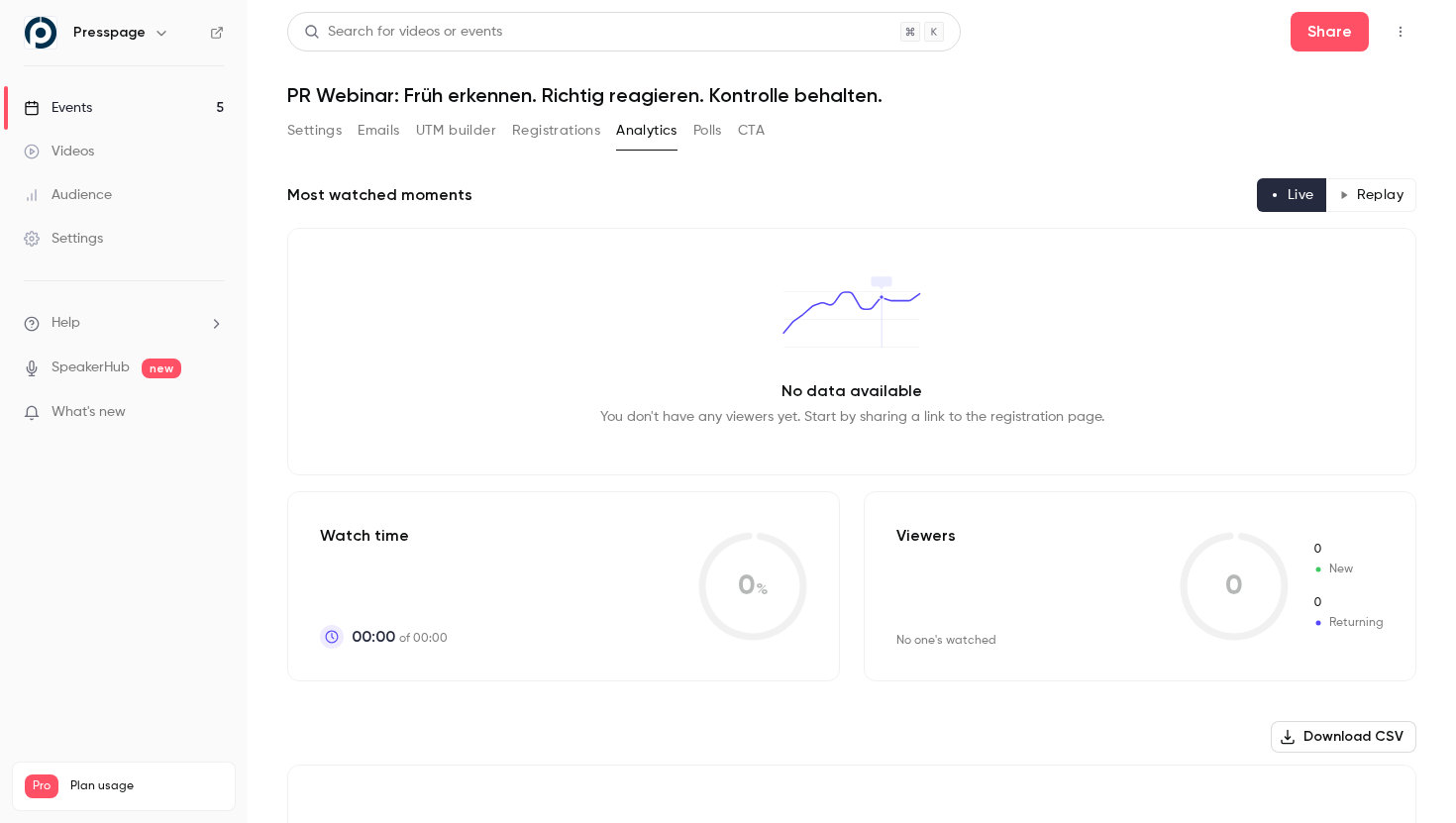
click at [715, 136] on button "Polls" at bounding box center [708, 131] width 29 height 32
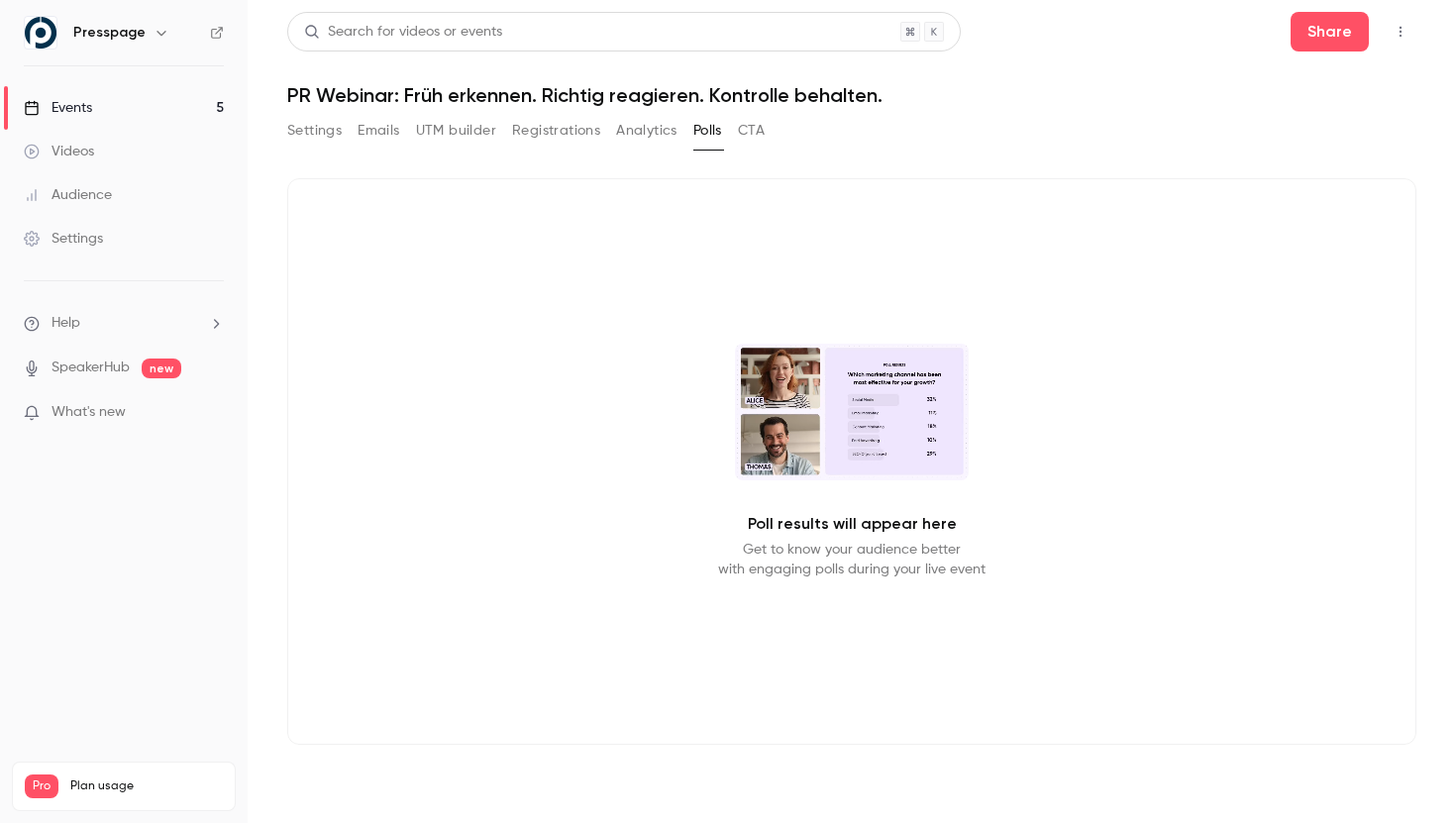
click at [742, 129] on button "CTA" at bounding box center [750, 131] width 27 height 32
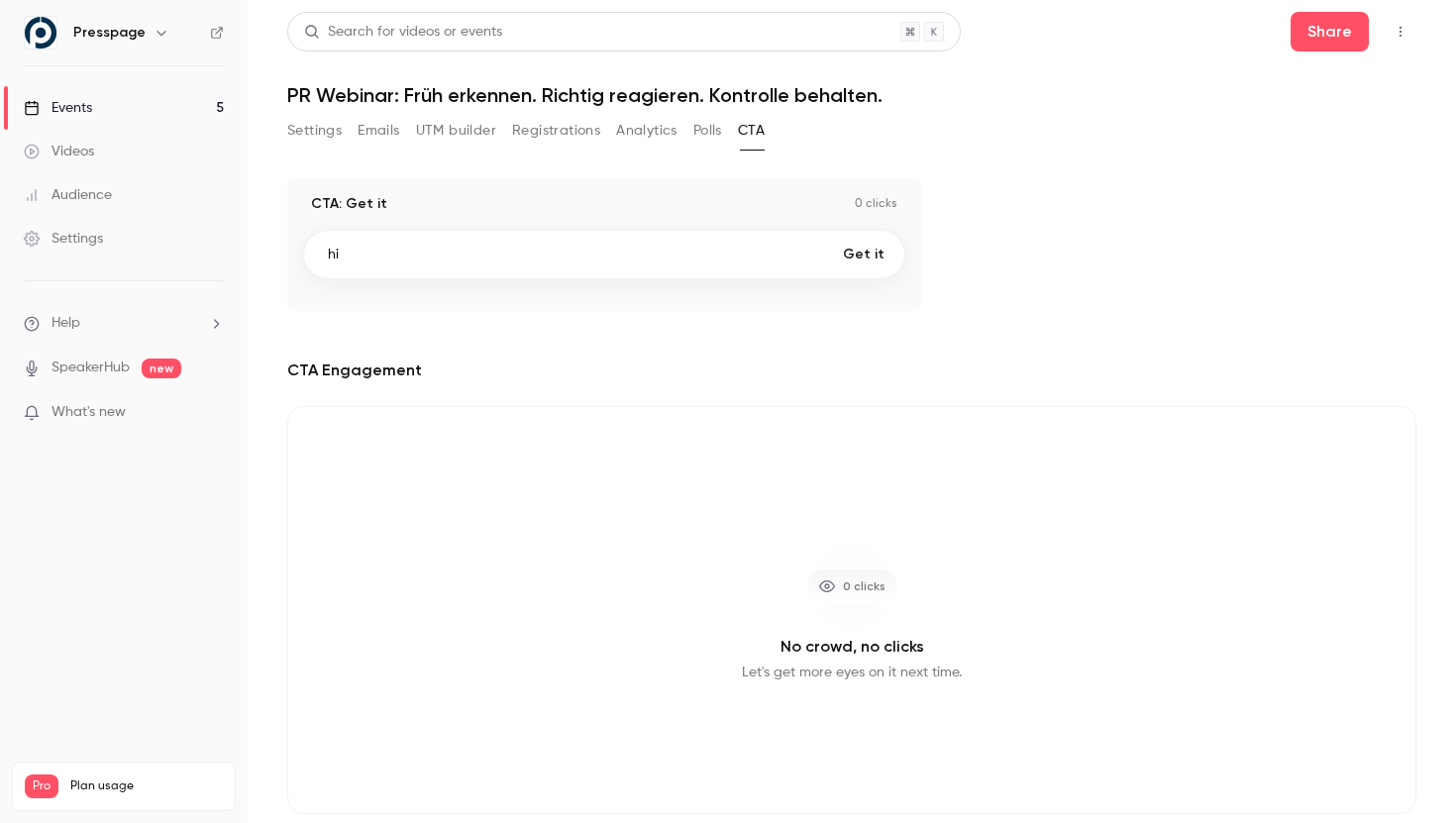
click at [63, 110] on div "Events" at bounding box center [58, 108] width 68 height 20
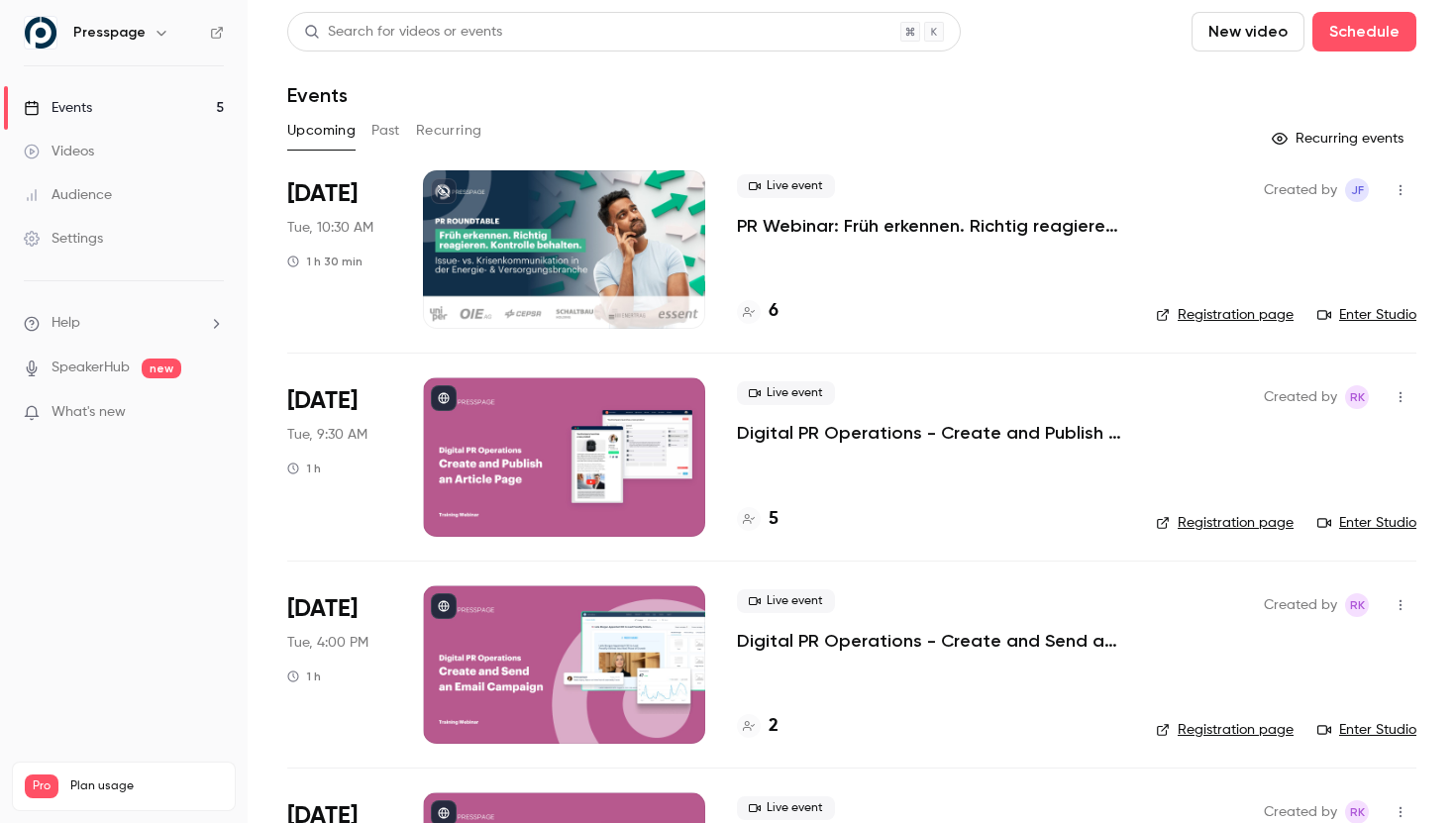
click at [1329, 315] on icon at bounding box center [1324, 315] width 14 height 9
click at [1346, 38] on button "Schedule" at bounding box center [1364, 32] width 104 height 40
click at [1300, 94] on div "One time event" at bounding box center [1324, 86] width 151 height 20
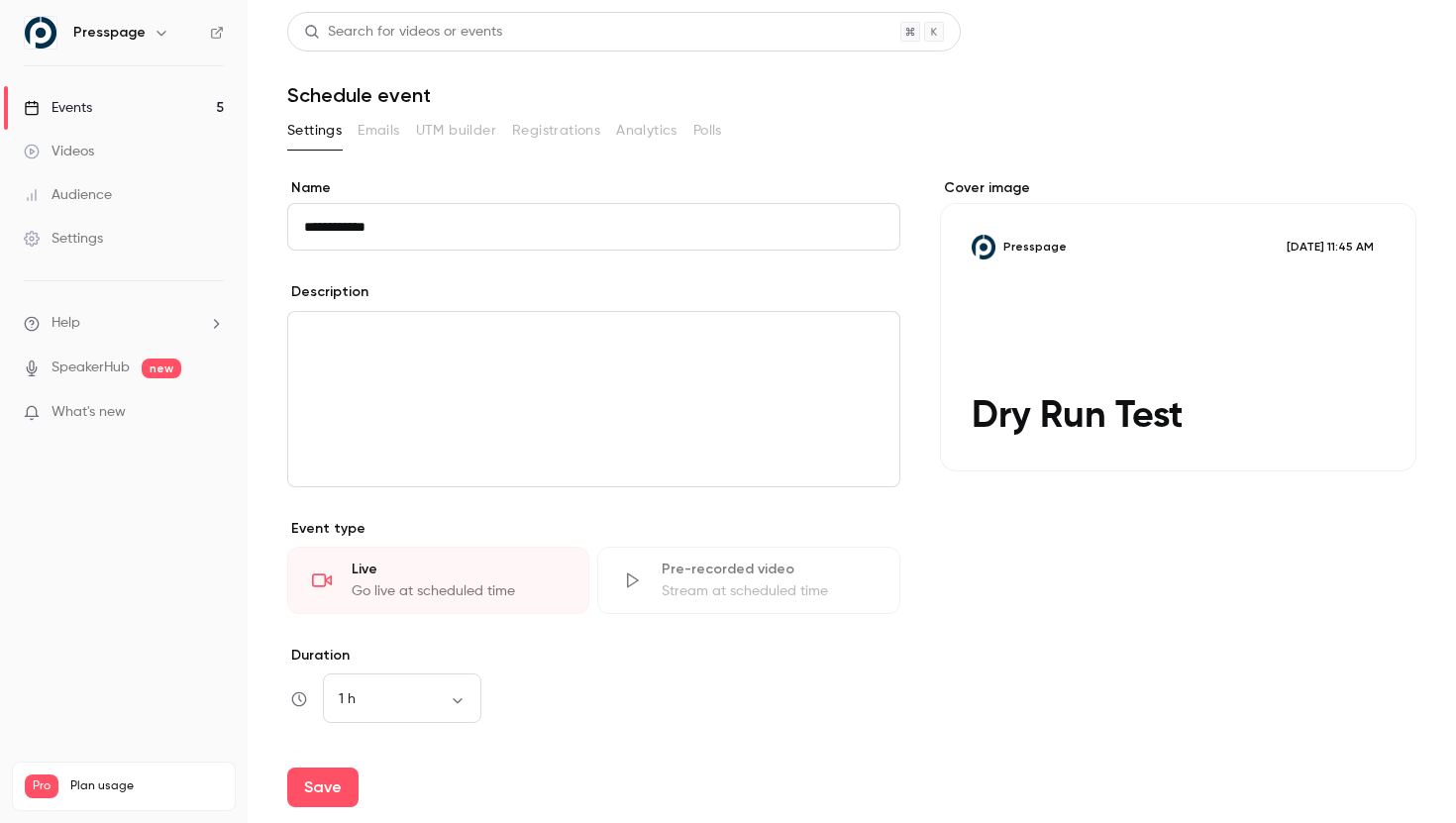
type input "**********"
click at [769, 105] on h1 "Schedule event" at bounding box center [852, 95] width 1129 height 24
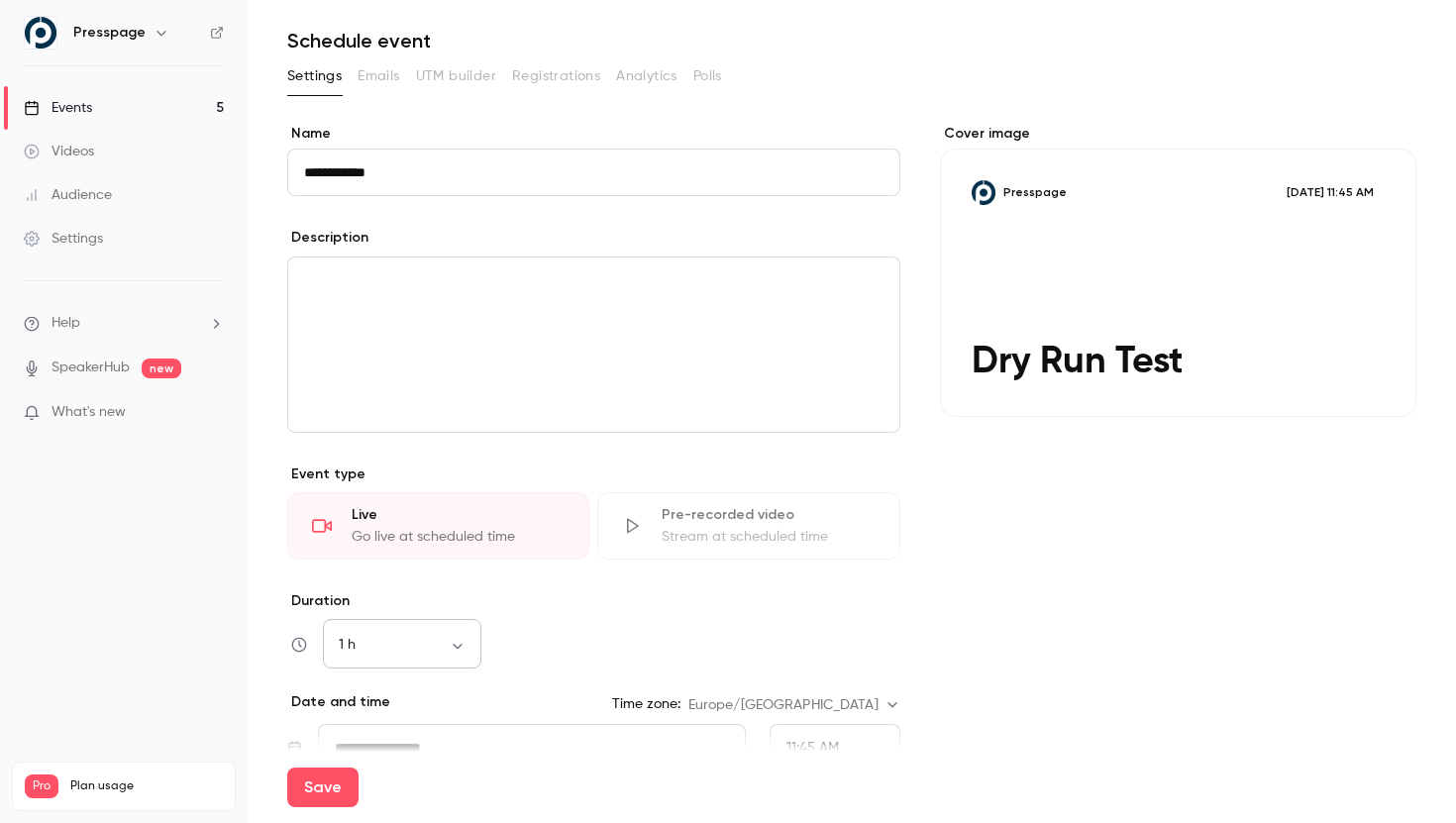
scroll to position [302, 0]
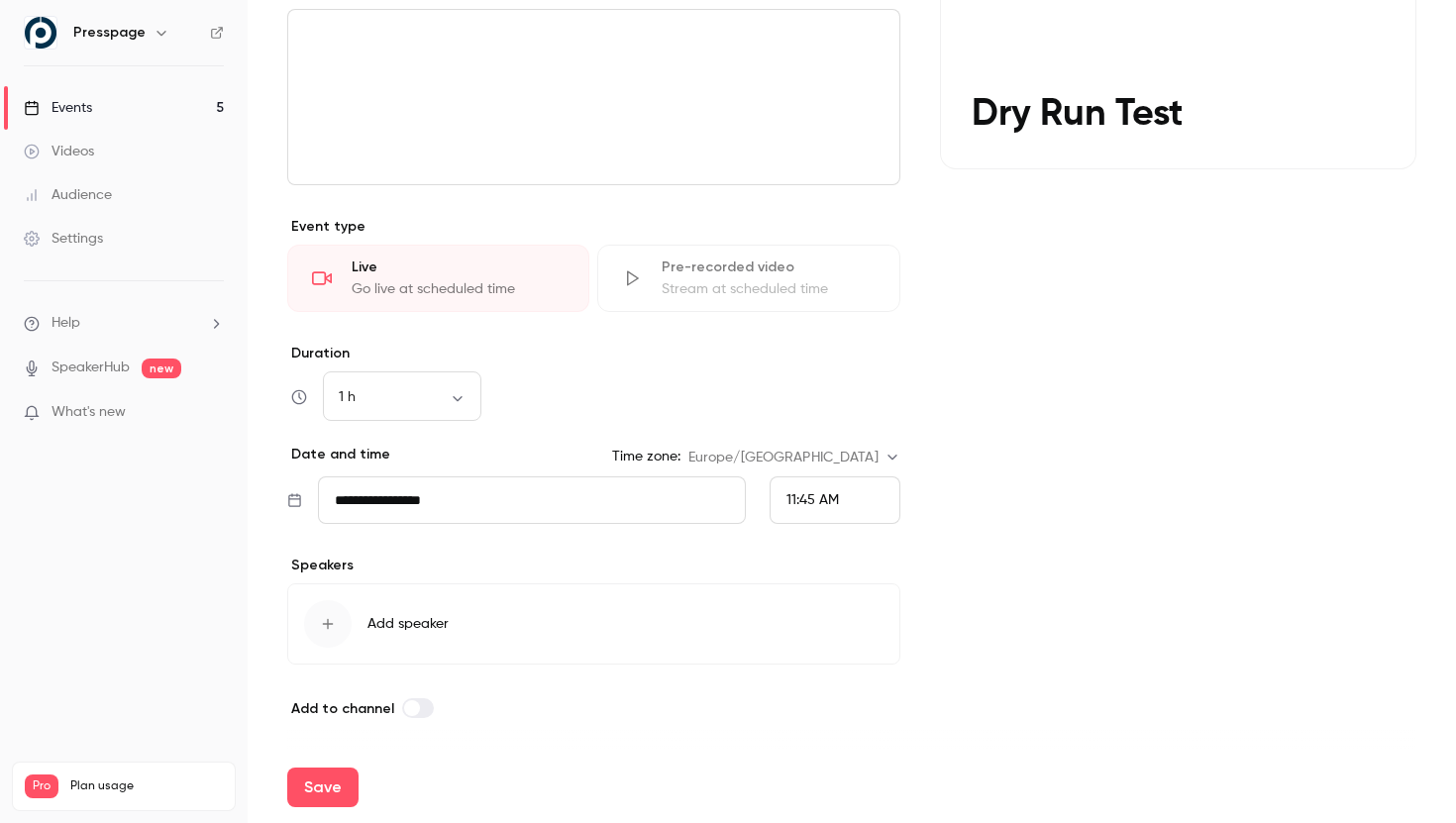
click at [463, 490] on input "**********" at bounding box center [531, 500] width 428 height 48
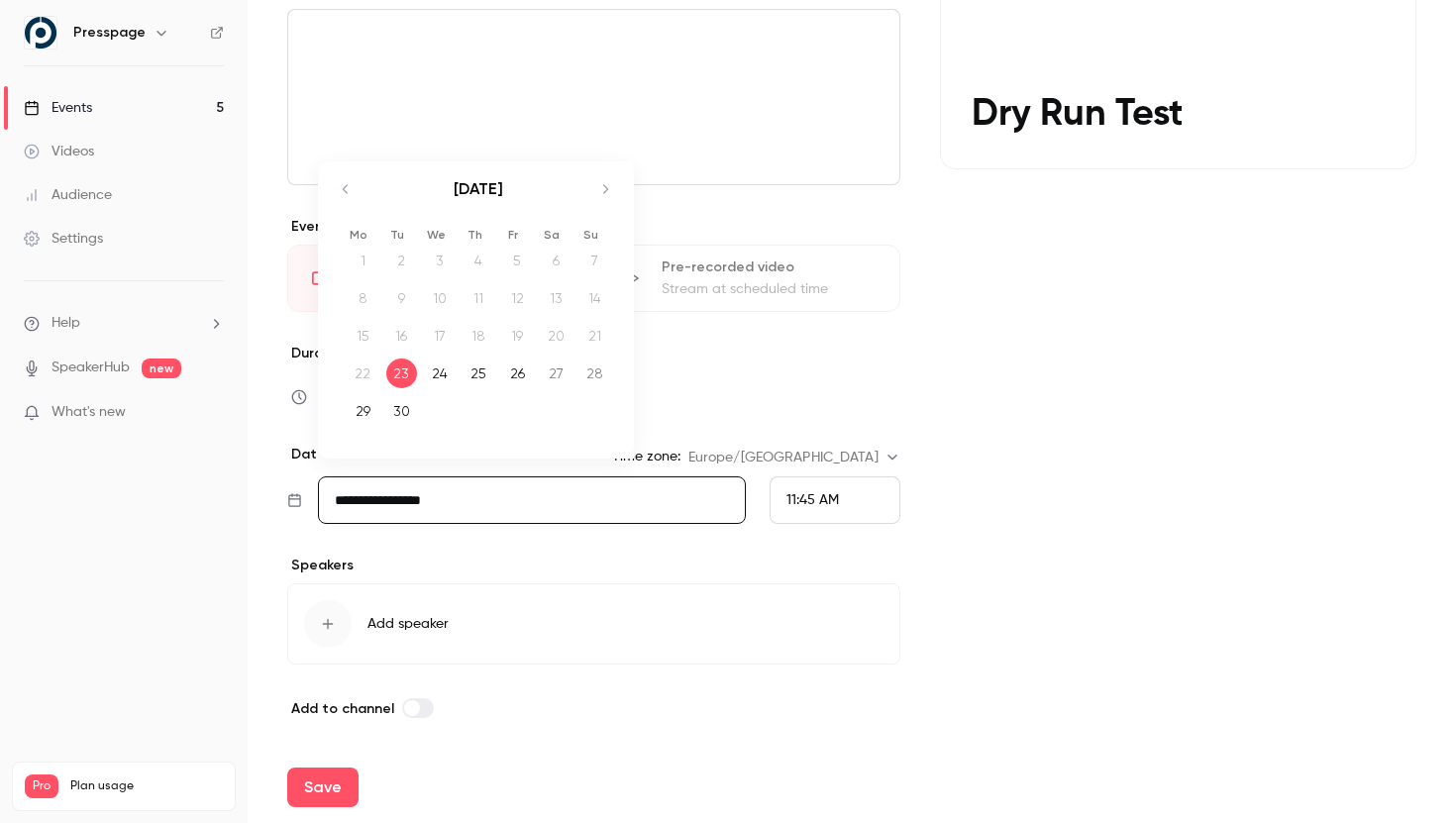
click at [428, 375] on div "24" at bounding box center [440, 373] width 31 height 30
type input "**********"
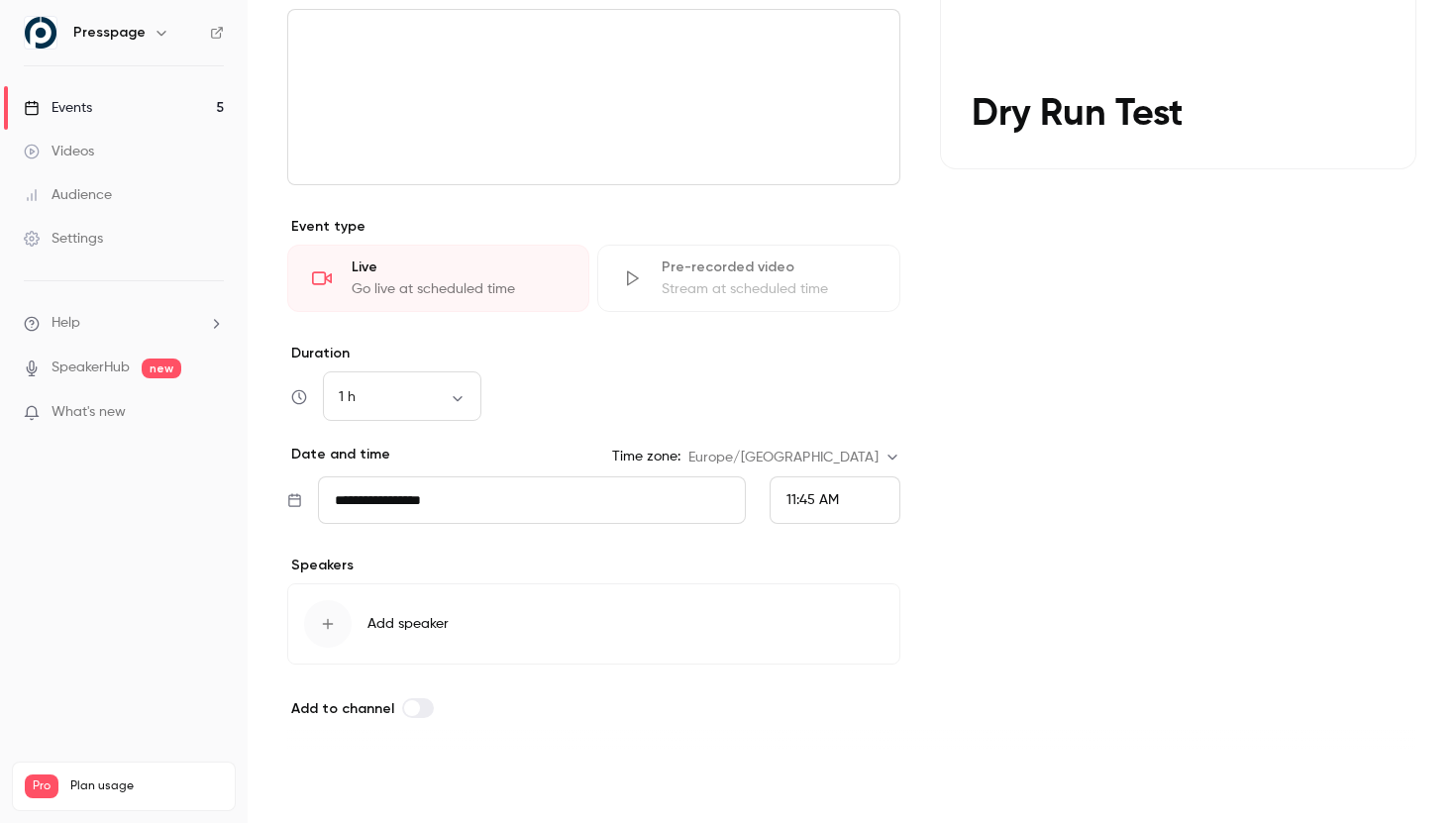
click at [332, 777] on button "Save" at bounding box center [323, 787] width 71 height 40
type input "**********"
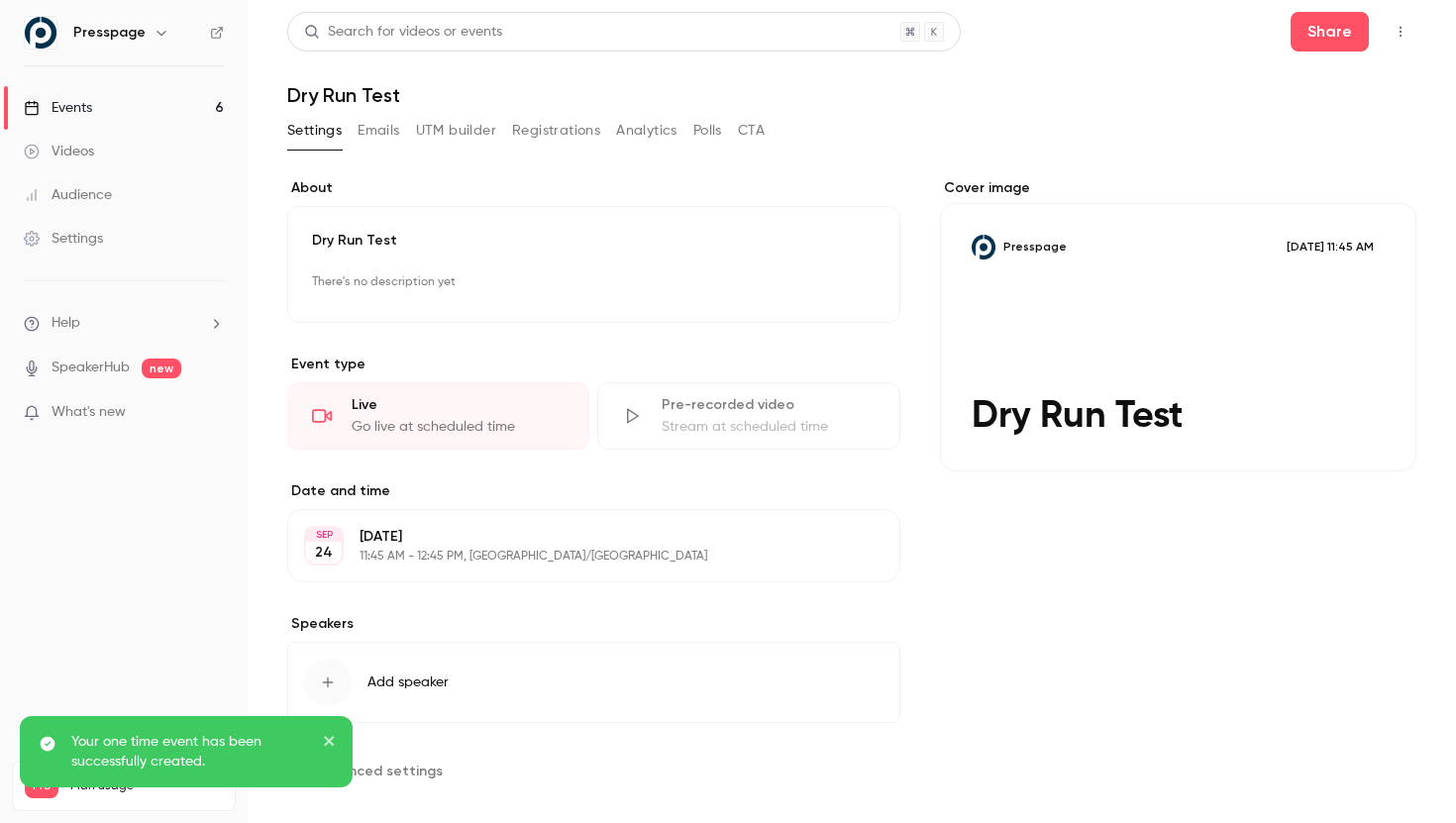
click at [1402, 35] on icon "button" at bounding box center [1400, 32] width 16 height 14
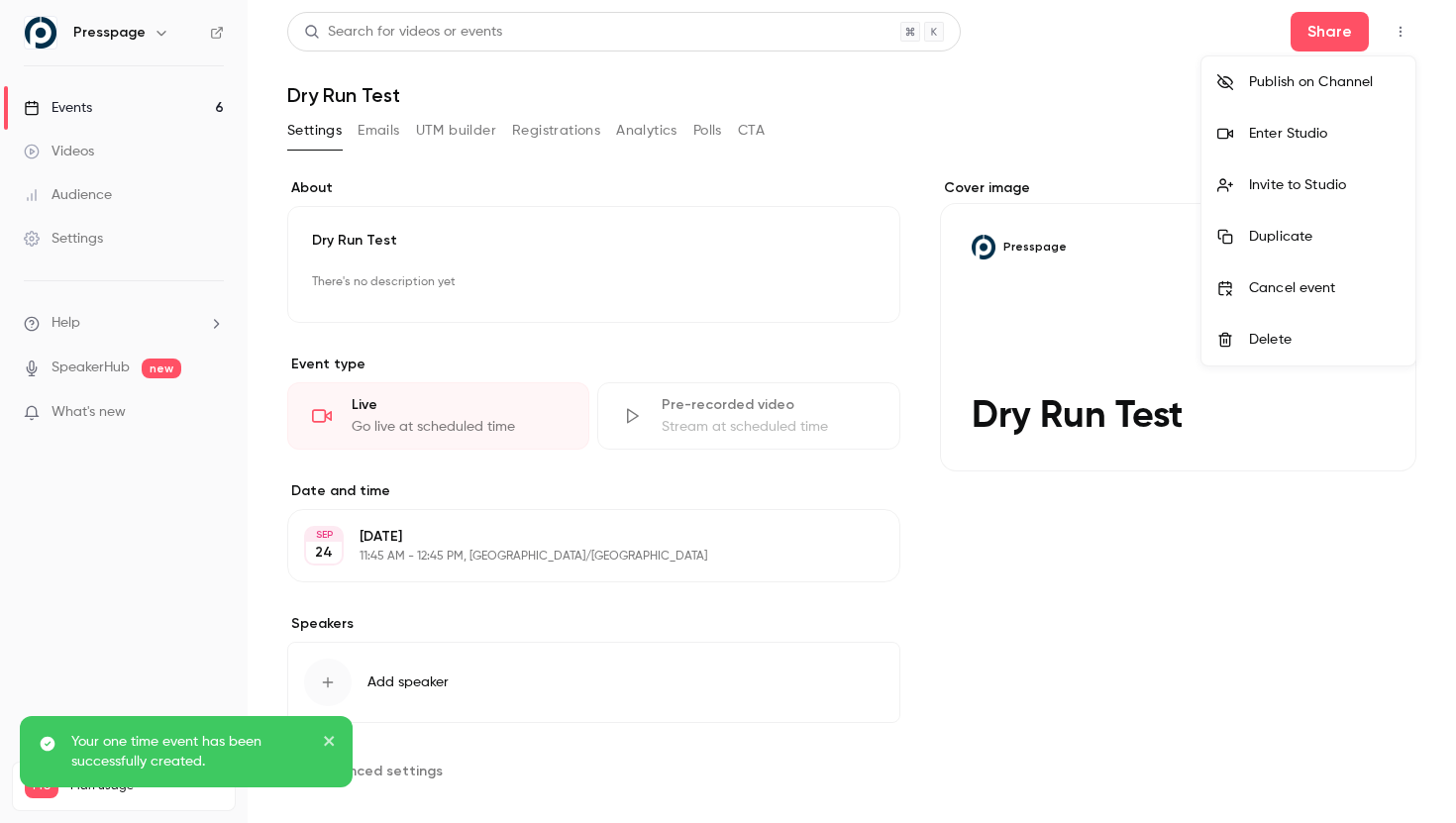
click at [1284, 146] on li "Enter Studio" at bounding box center [1309, 134] width 214 height 52
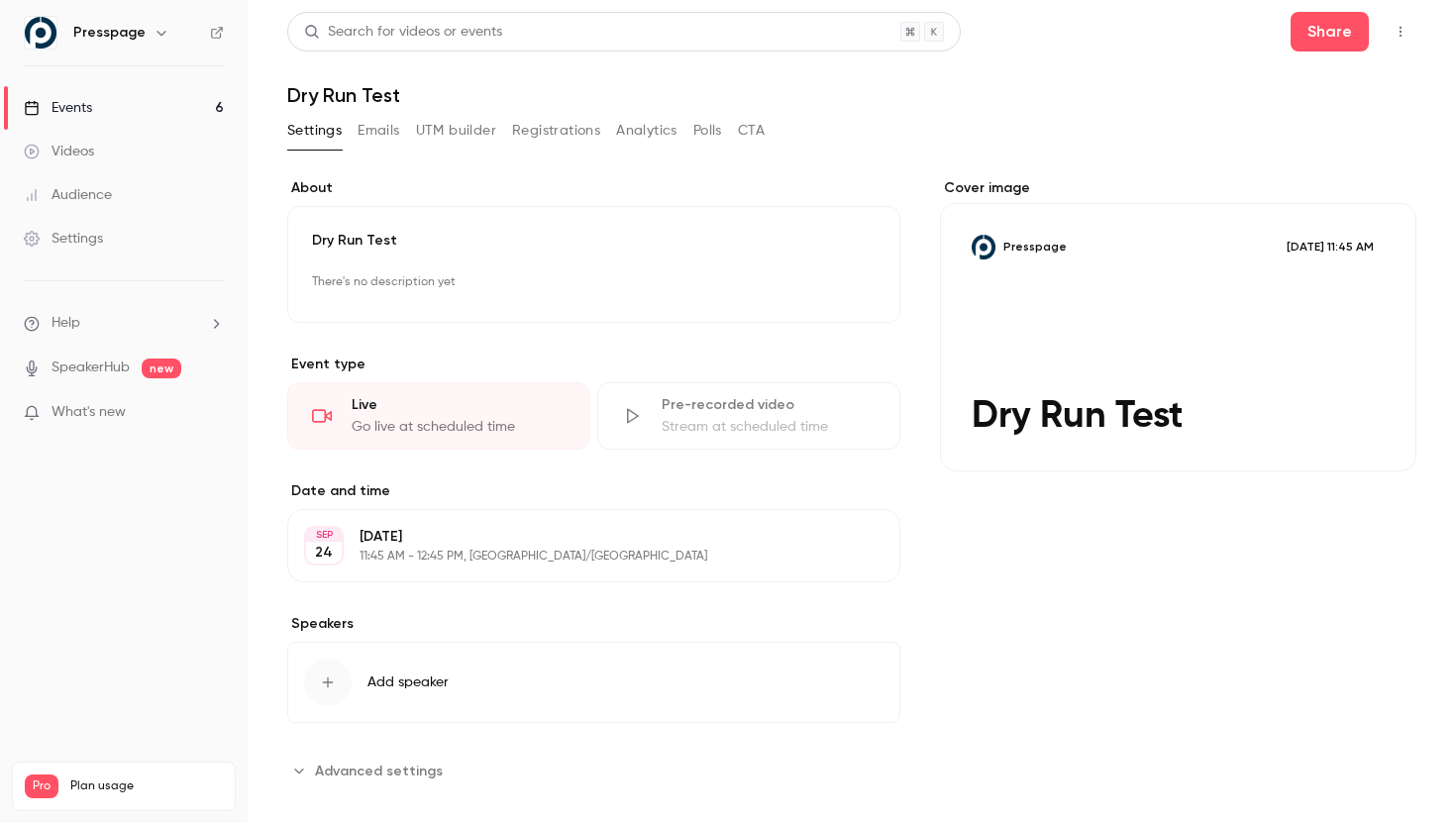
click at [1395, 26] on icon "button" at bounding box center [1400, 32] width 16 height 14
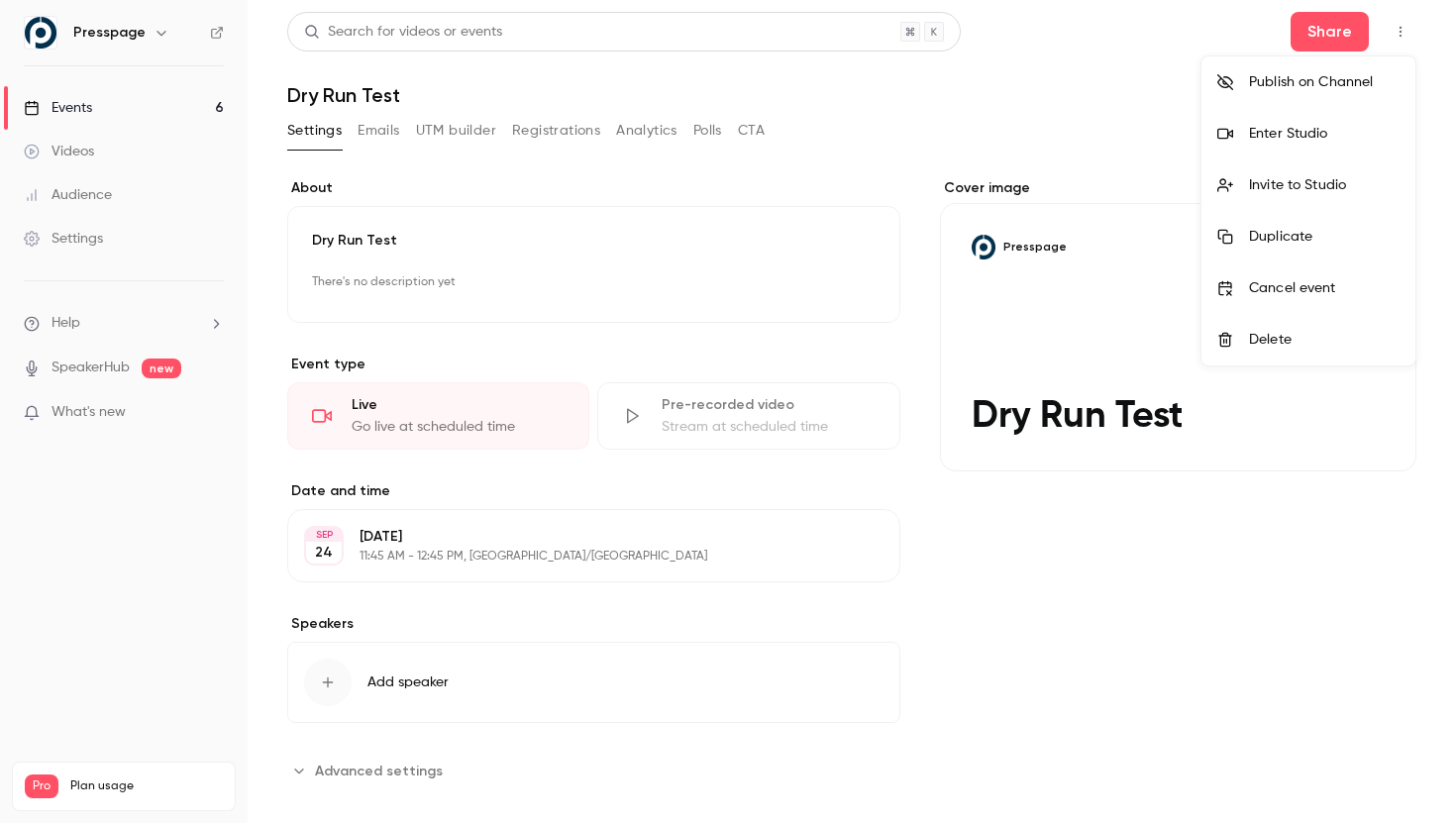
click at [613, 226] on div at bounding box center [728, 411] width 1456 height 823
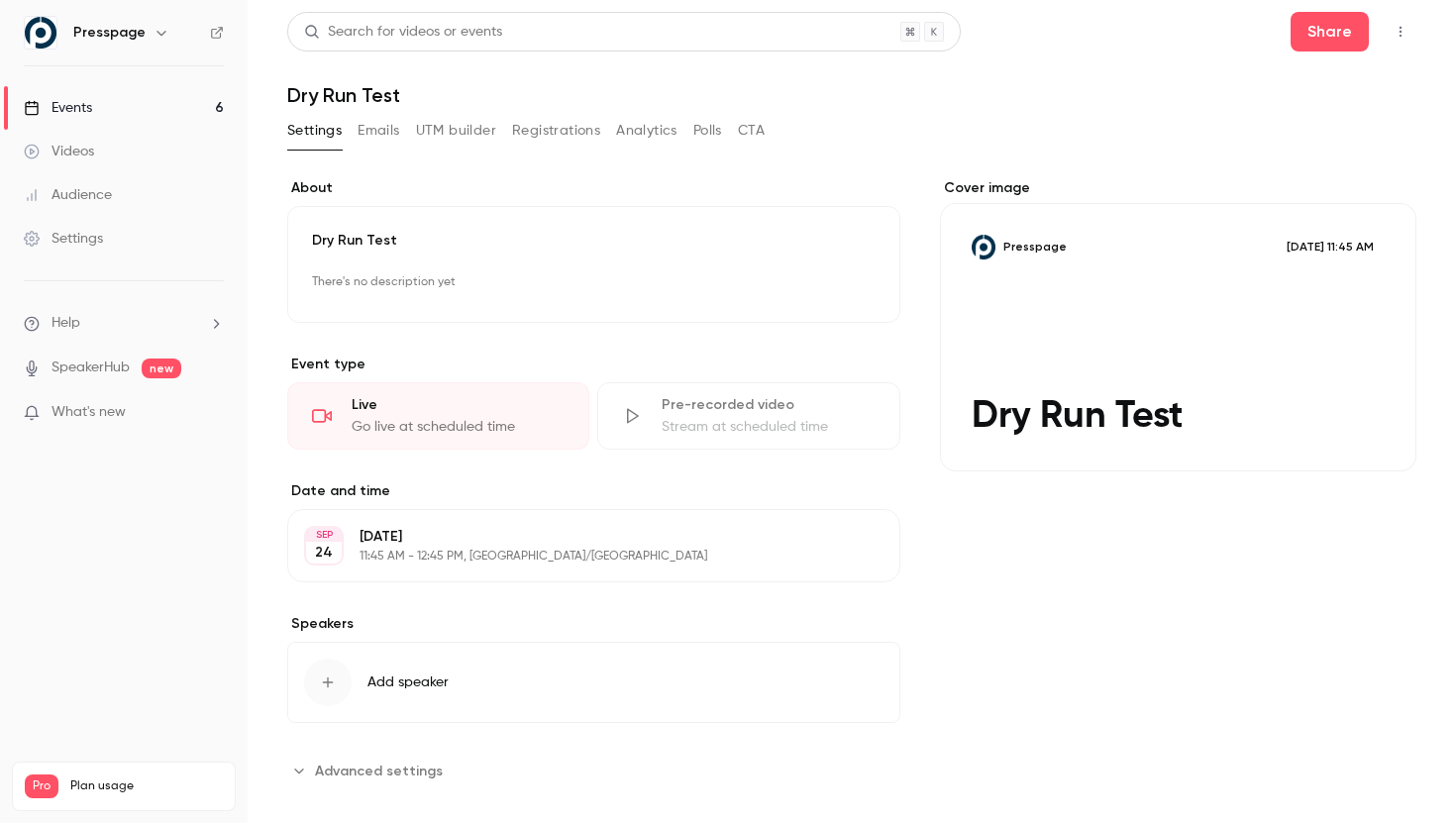
click at [572, 146] on button "Registrations" at bounding box center [556, 131] width 88 height 32
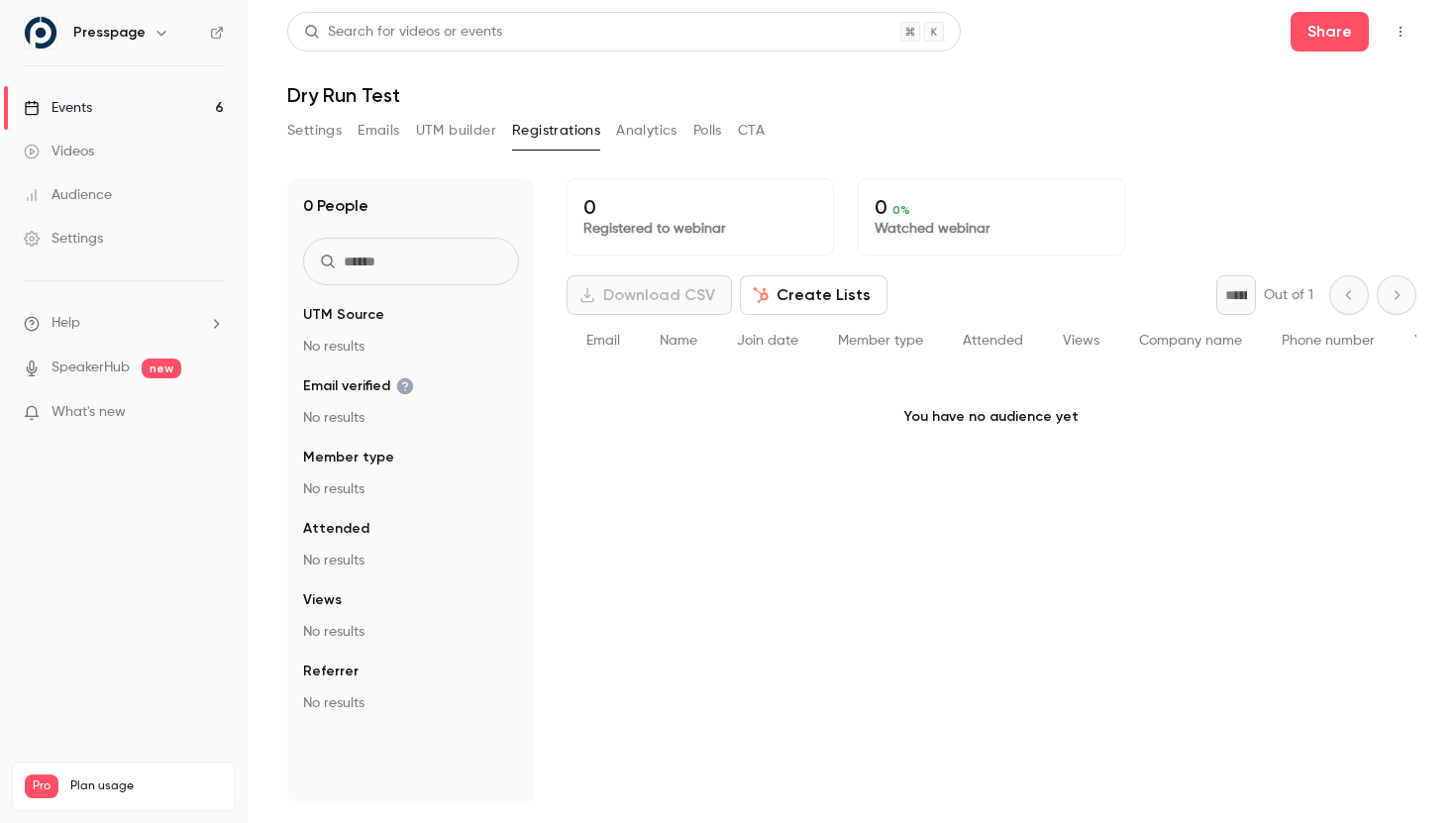
click at [1407, 20] on button "button" at bounding box center [1400, 32] width 32 height 32
click at [1407, 20] on div at bounding box center [728, 411] width 1456 height 823
click at [1339, 28] on button "Share" at bounding box center [1329, 32] width 78 height 40
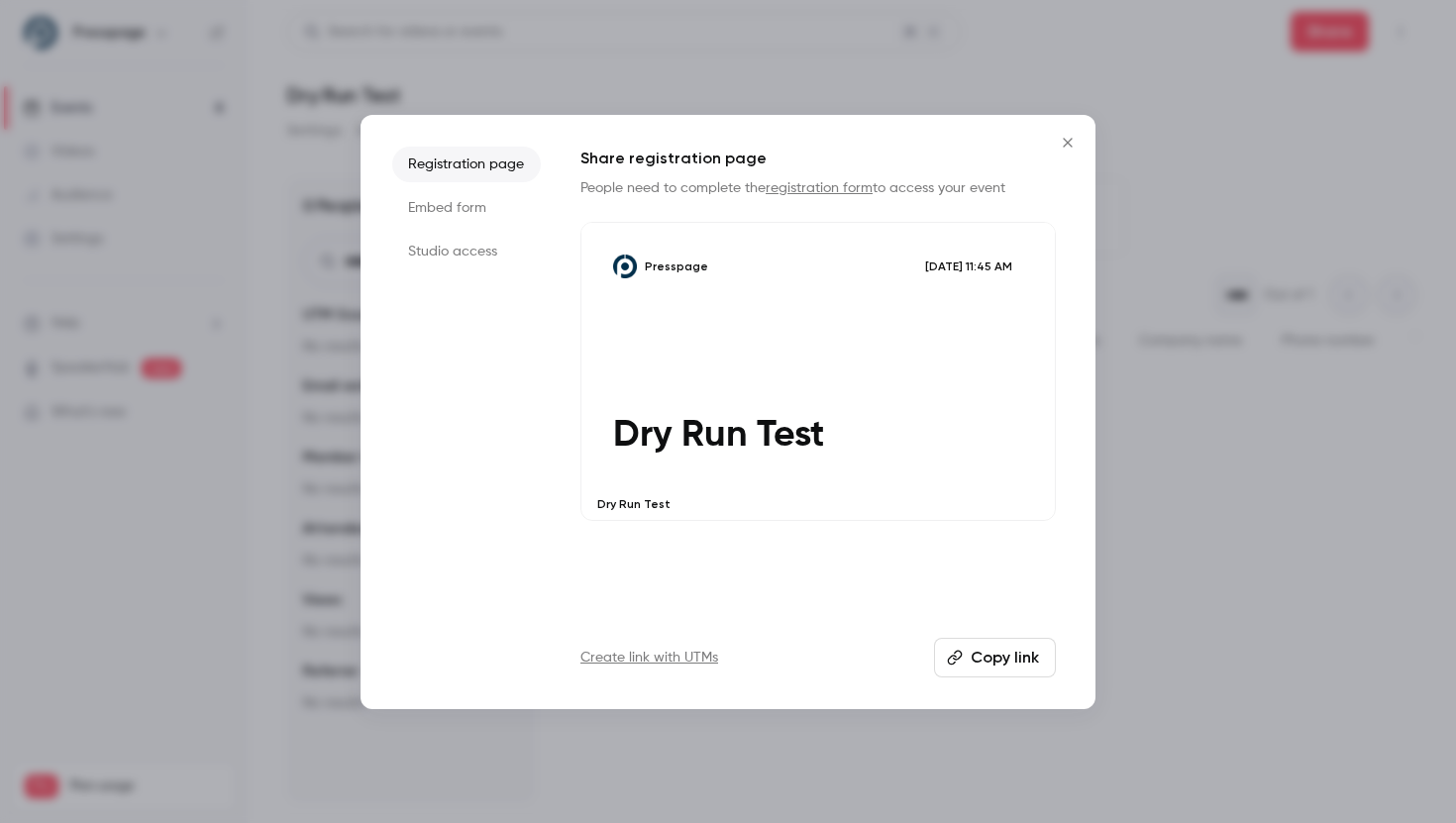
click at [977, 655] on button "Copy link" at bounding box center [994, 658] width 122 height 40
click at [1077, 144] on icon "Close" at bounding box center [1068, 143] width 24 height 16
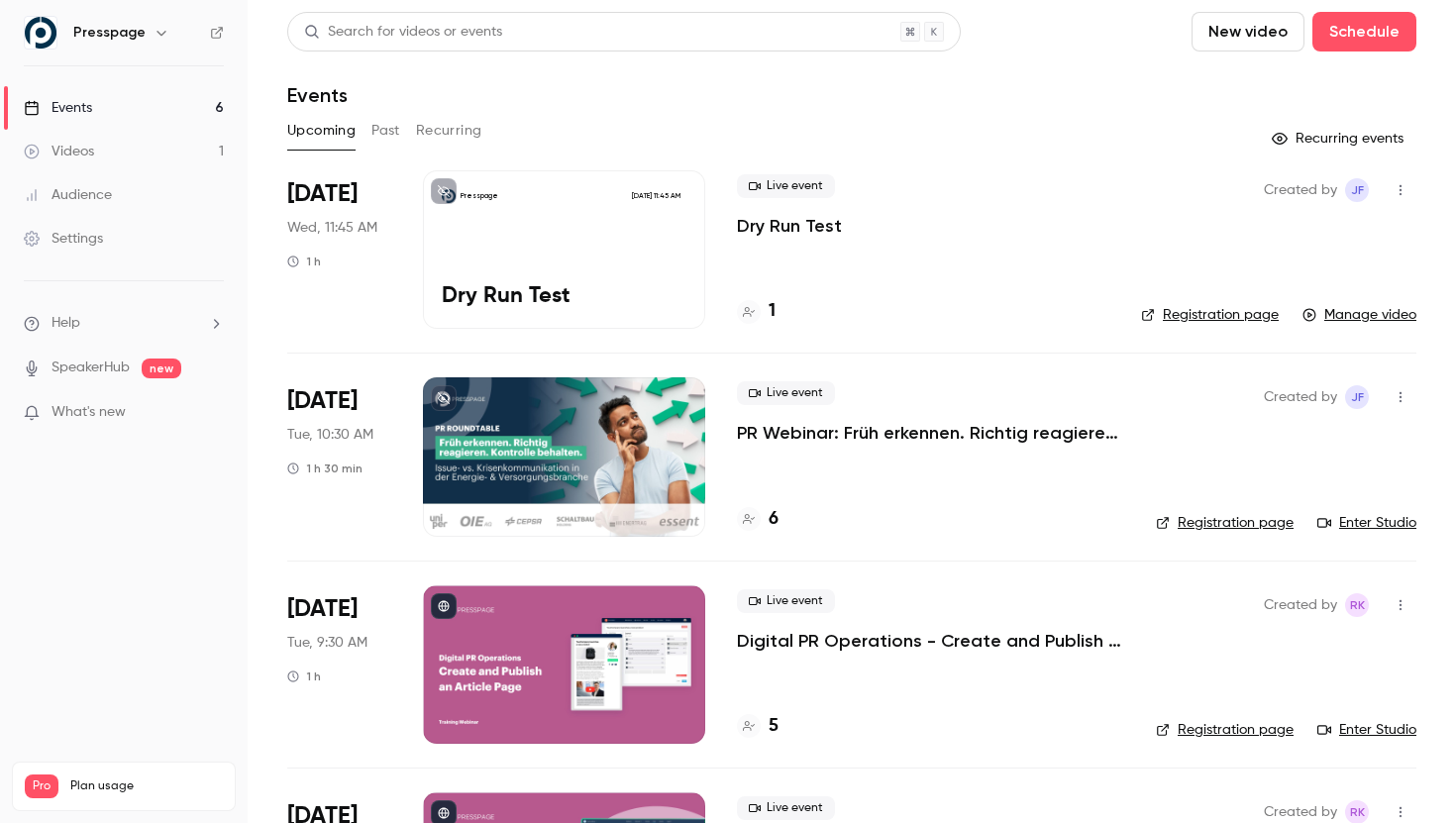
click at [1407, 191] on icon "button" at bounding box center [1400, 191] width 16 height 14
click at [1287, 399] on div "Delete" at bounding box center [1324, 395] width 151 height 20
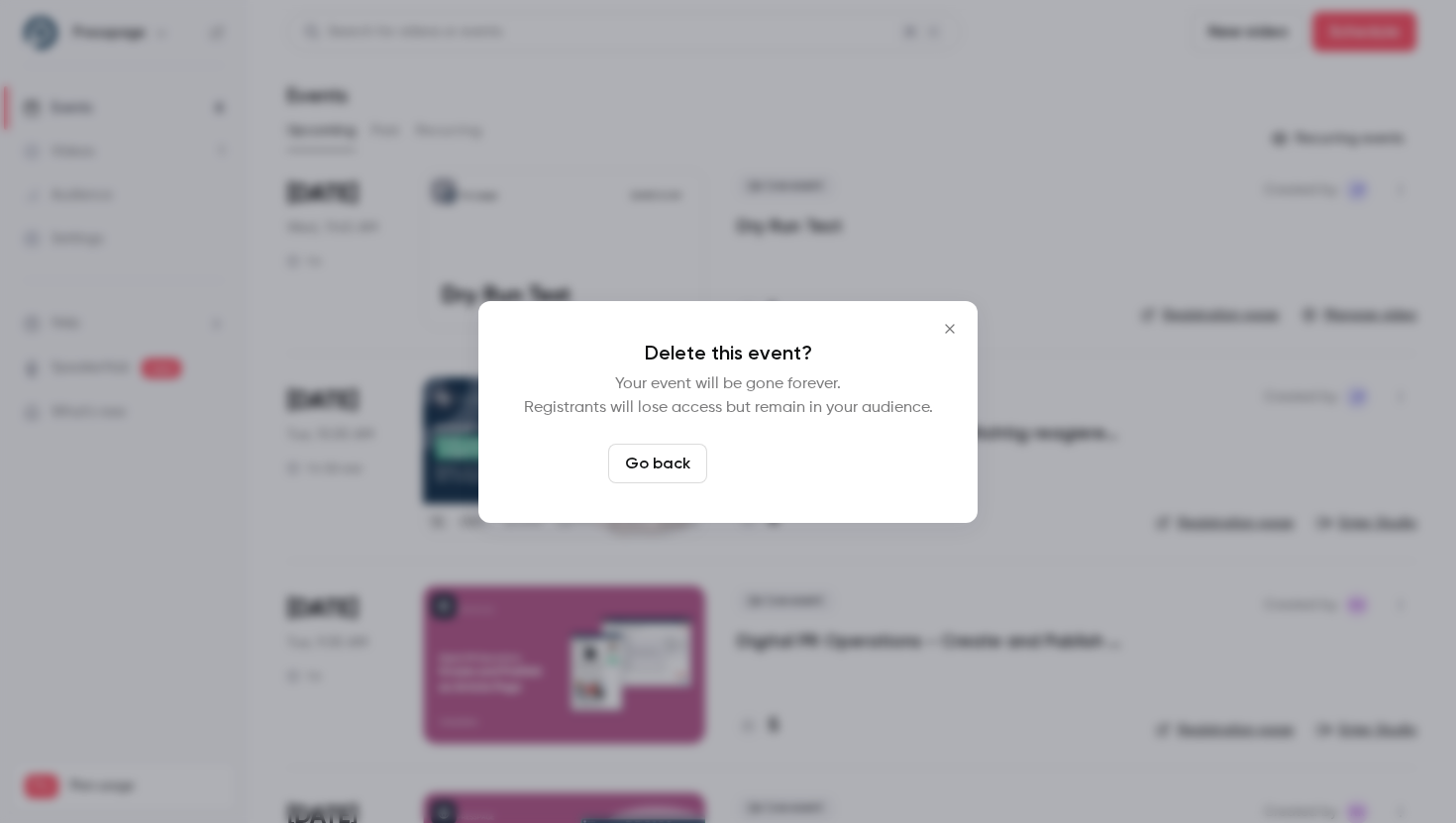
click at [781, 462] on button "Delete event" at bounding box center [782, 464] width 133 height 40
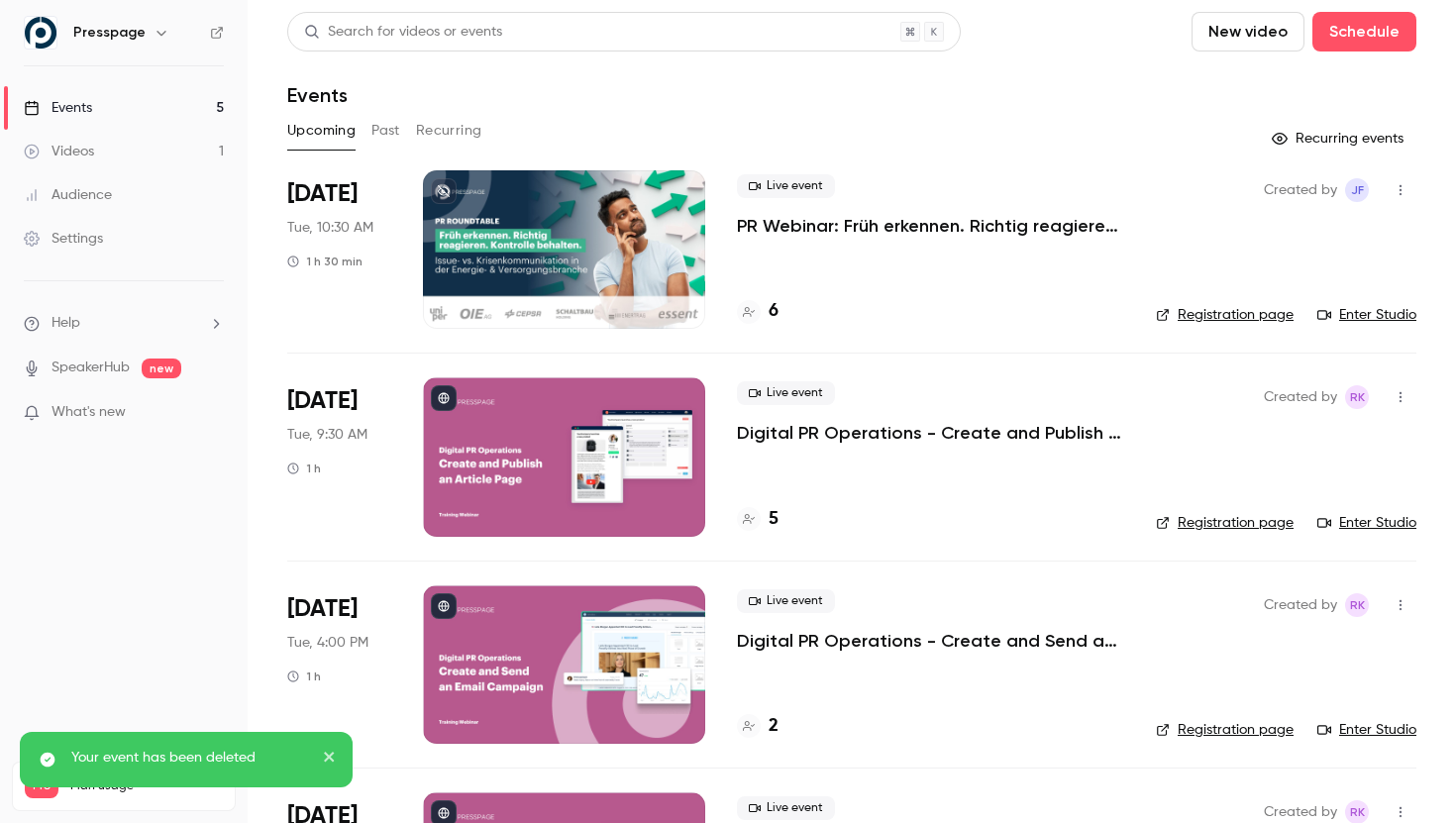
click at [140, 150] on link "Videos 1" at bounding box center [123, 152] width 247 height 44
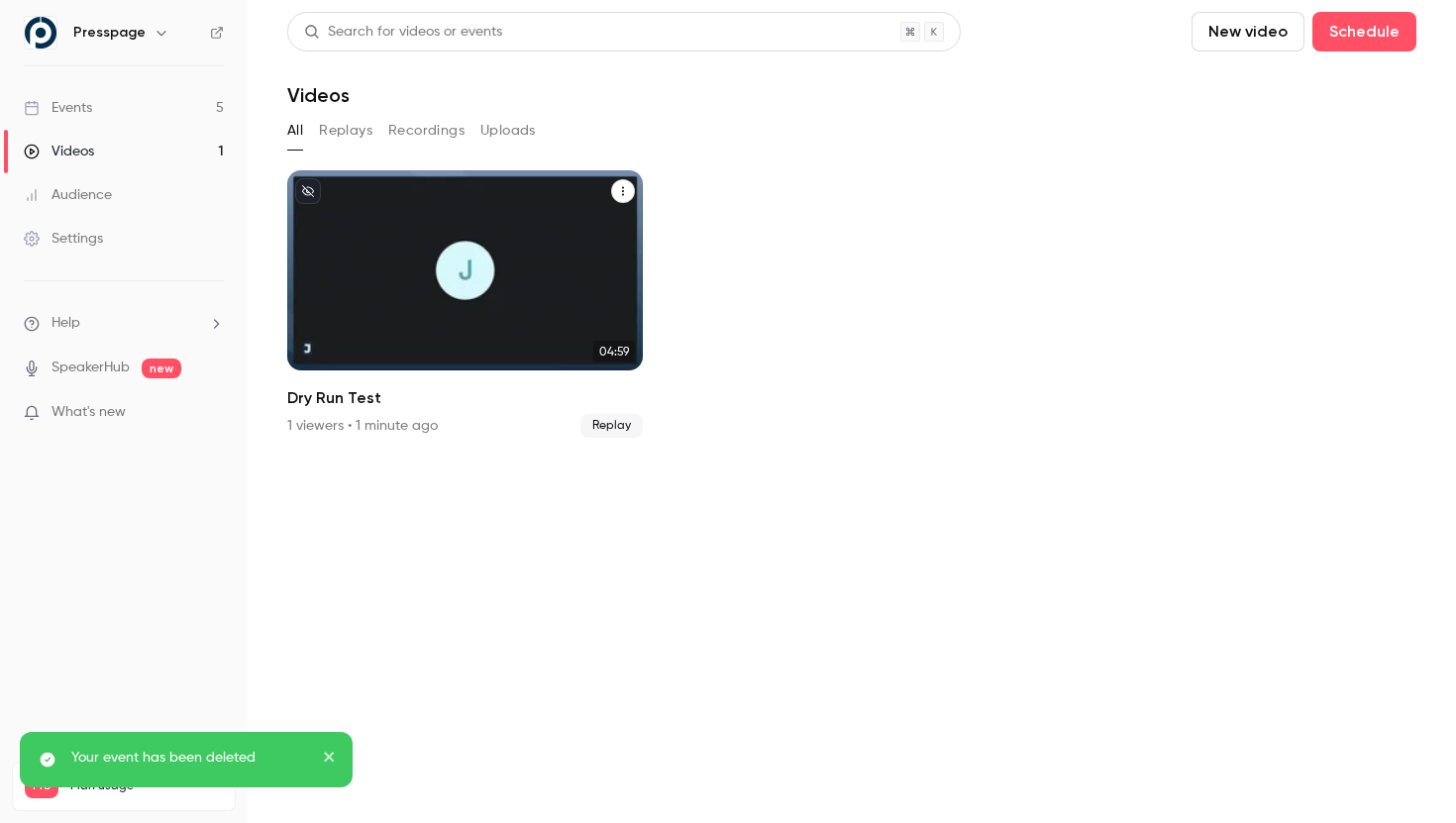
click at [621, 183] on button "Dry Run Test" at bounding box center [623, 192] width 24 height 24
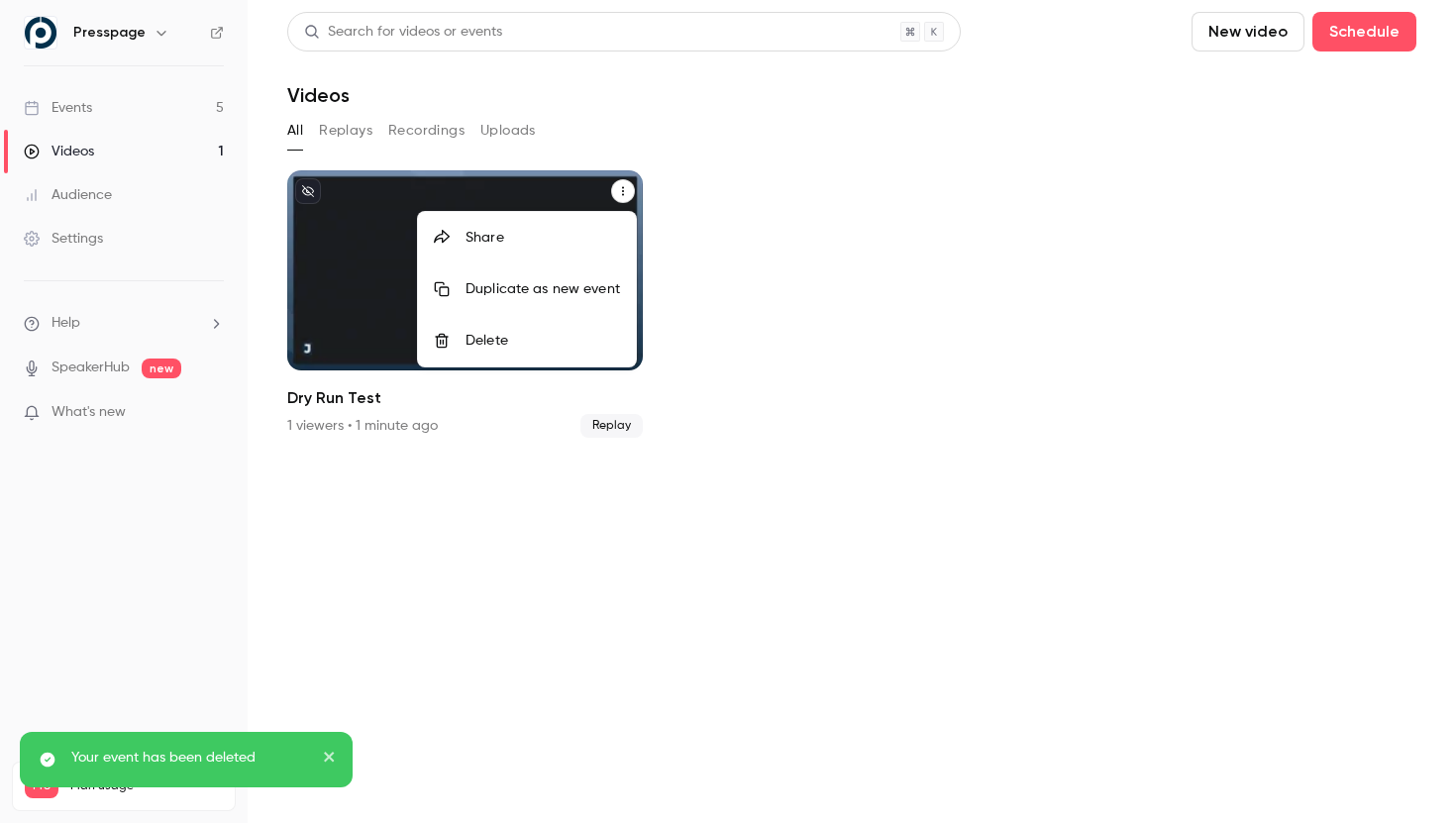
click at [525, 341] on div "Delete" at bounding box center [543, 341] width 155 height 20
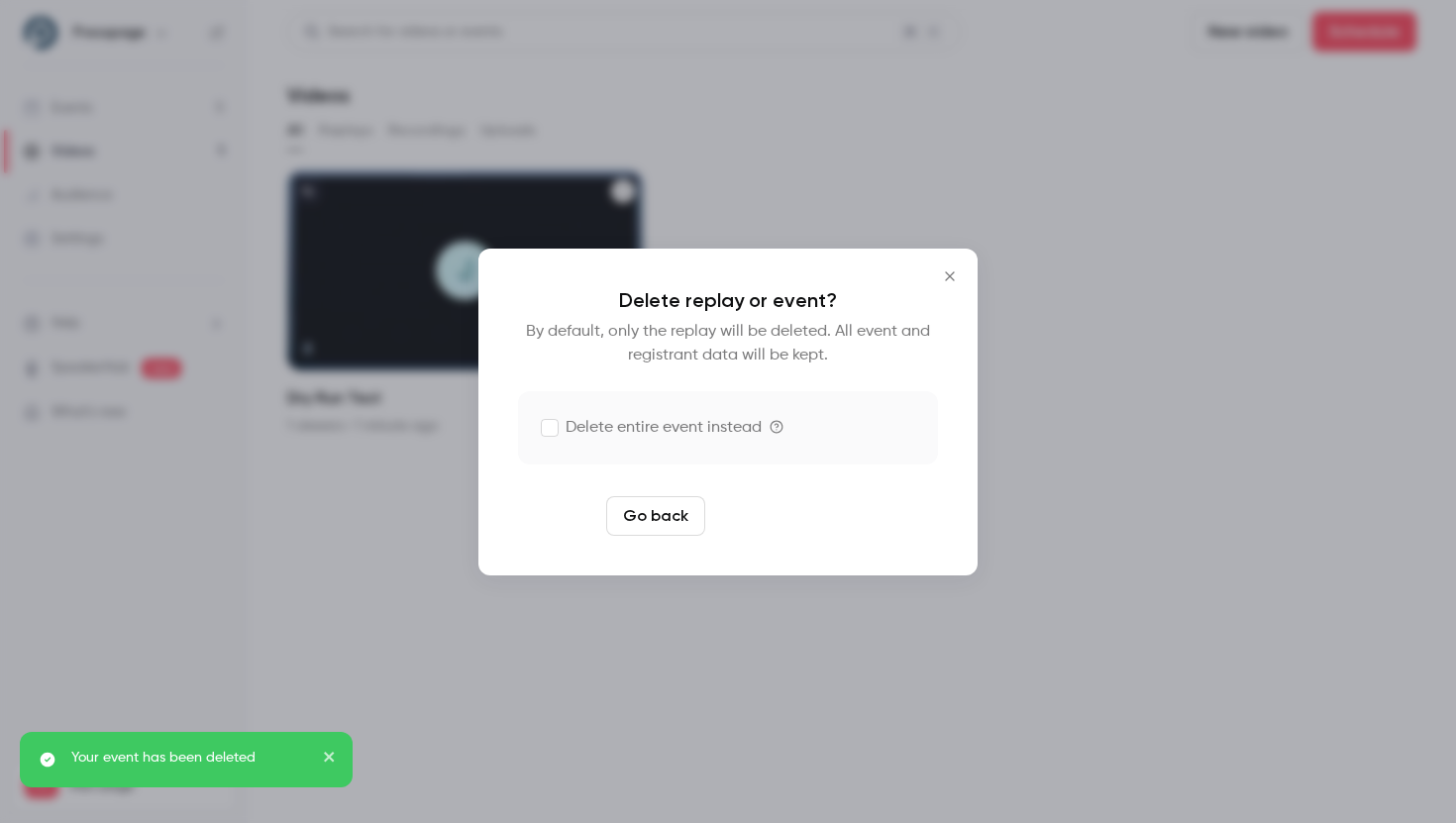
click at [789, 512] on button "Delete replay" at bounding box center [782, 516] width 138 height 40
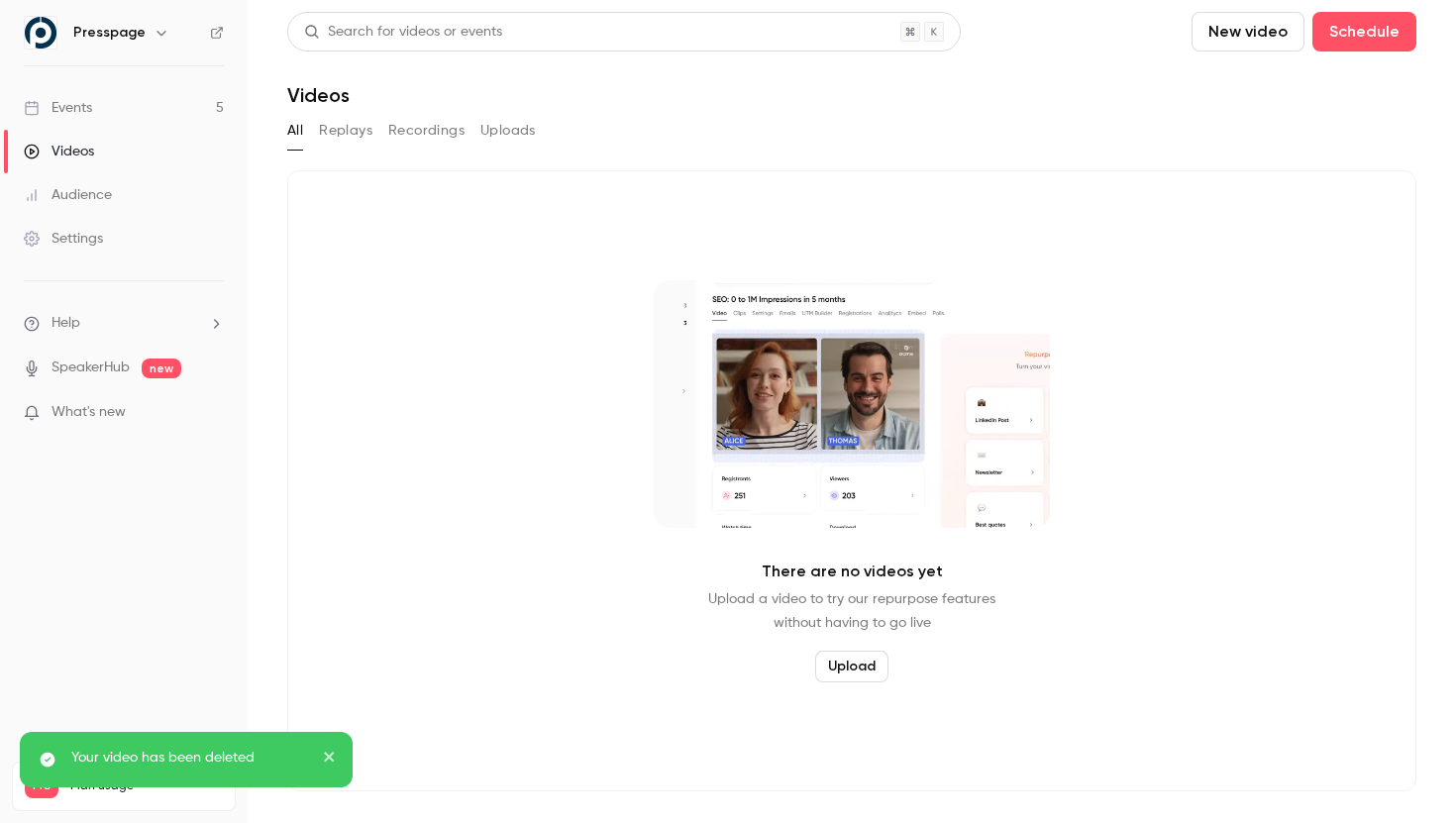
click at [120, 104] on link "Events 5" at bounding box center [123, 108] width 247 height 44
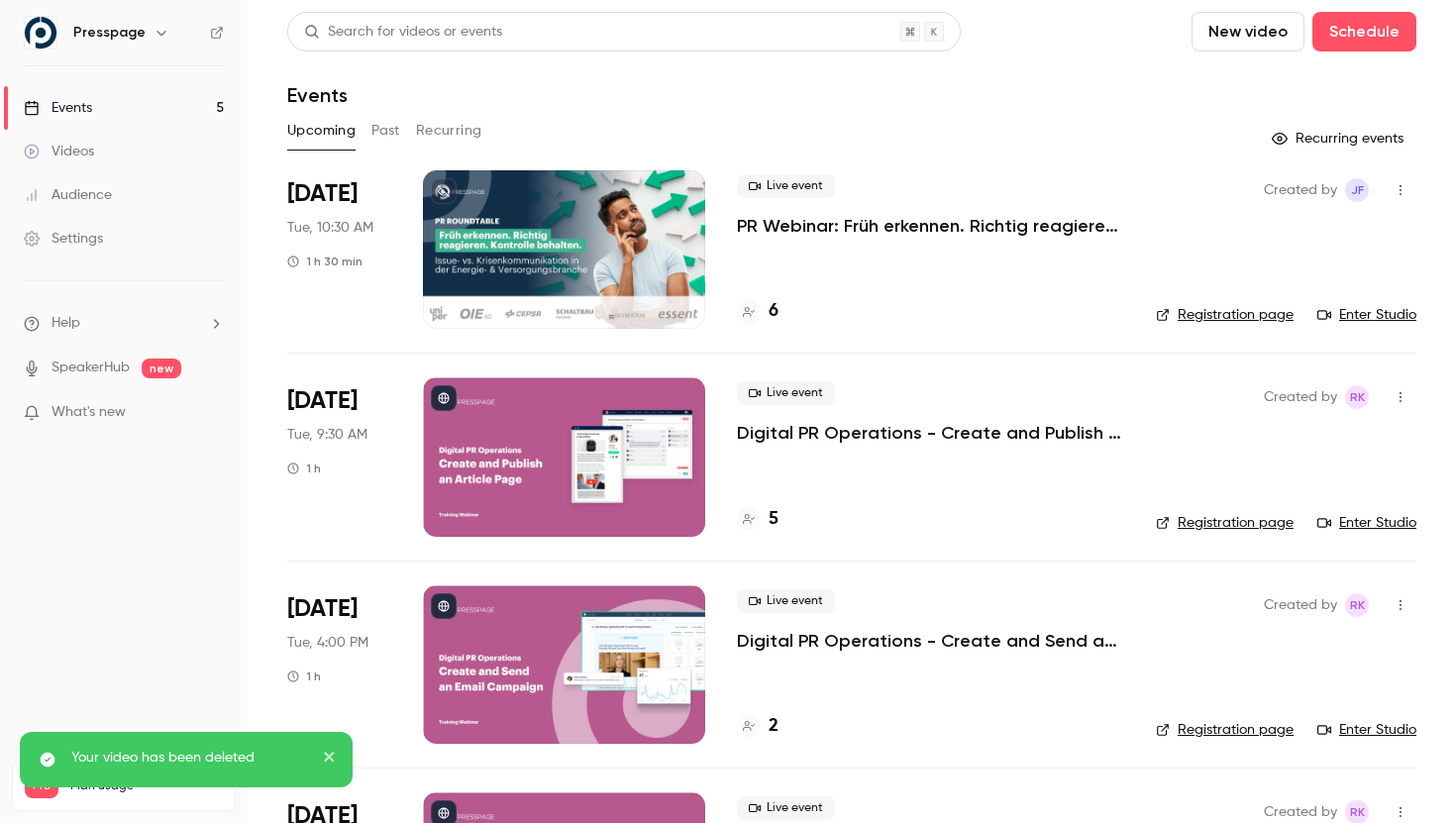
click at [391, 120] on button "Past" at bounding box center [385, 131] width 29 height 32
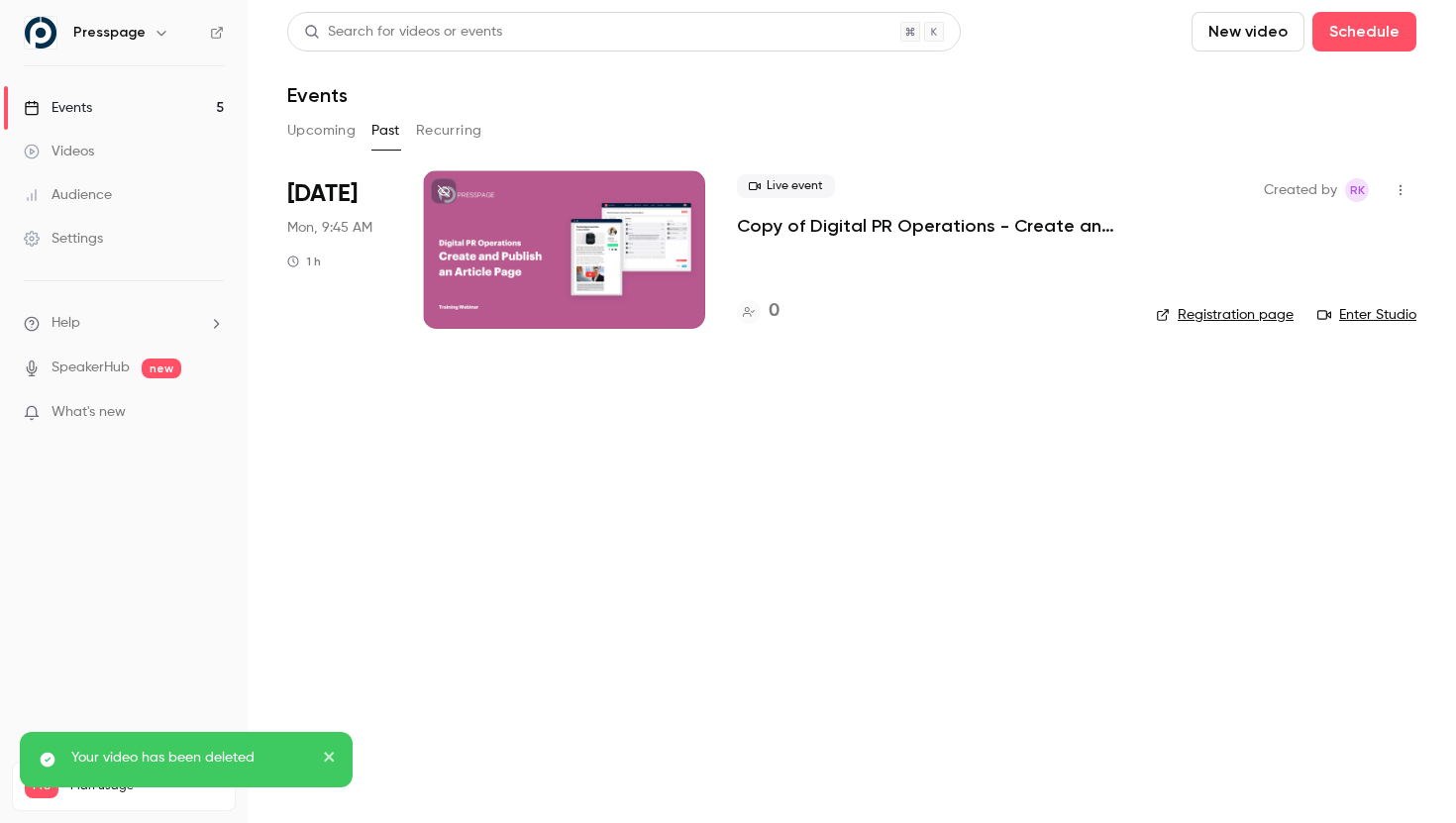
click at [444, 125] on button "Recurring" at bounding box center [449, 131] width 66 height 32
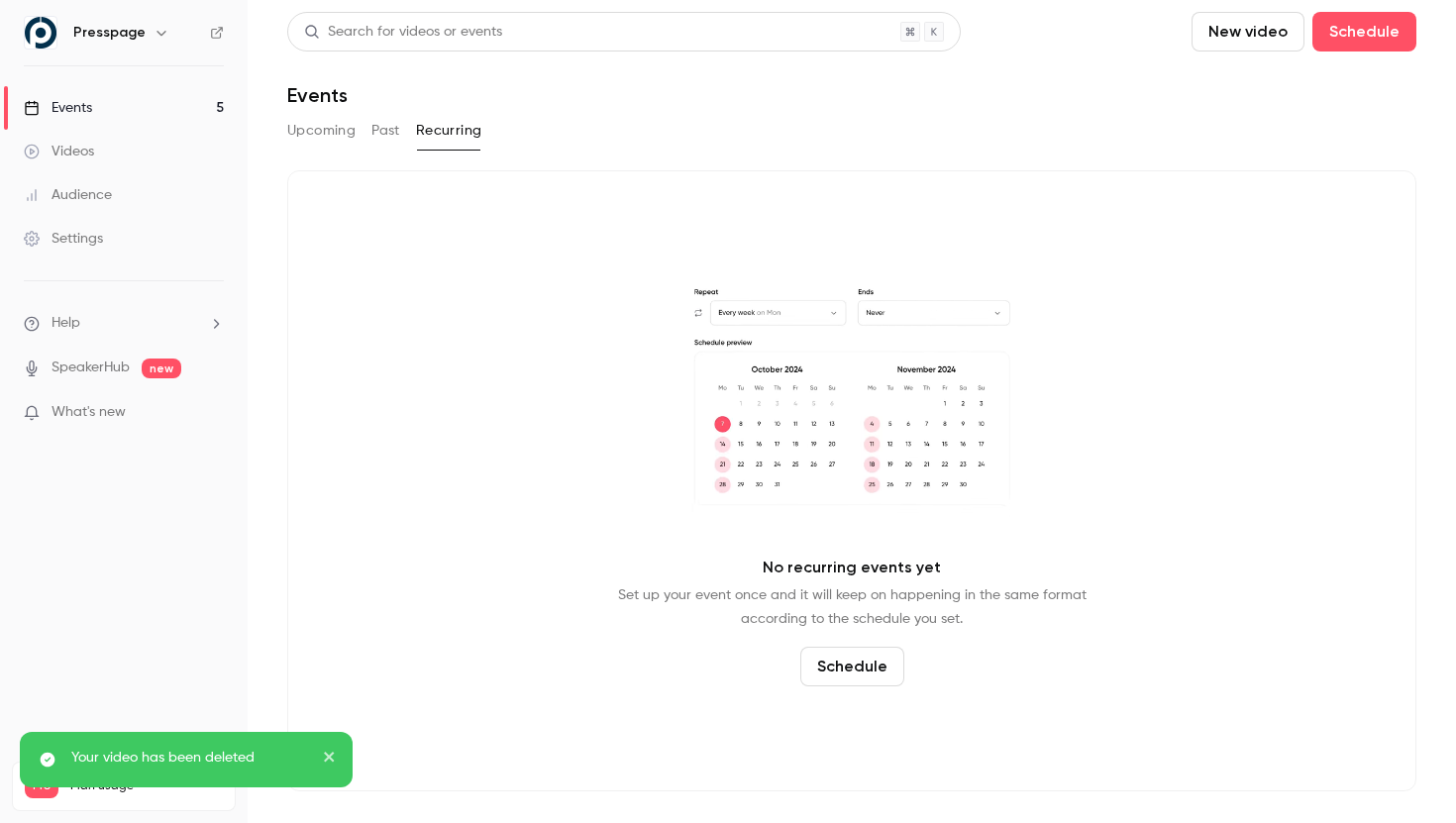
click at [334, 131] on button "Upcoming" at bounding box center [321, 131] width 68 height 32
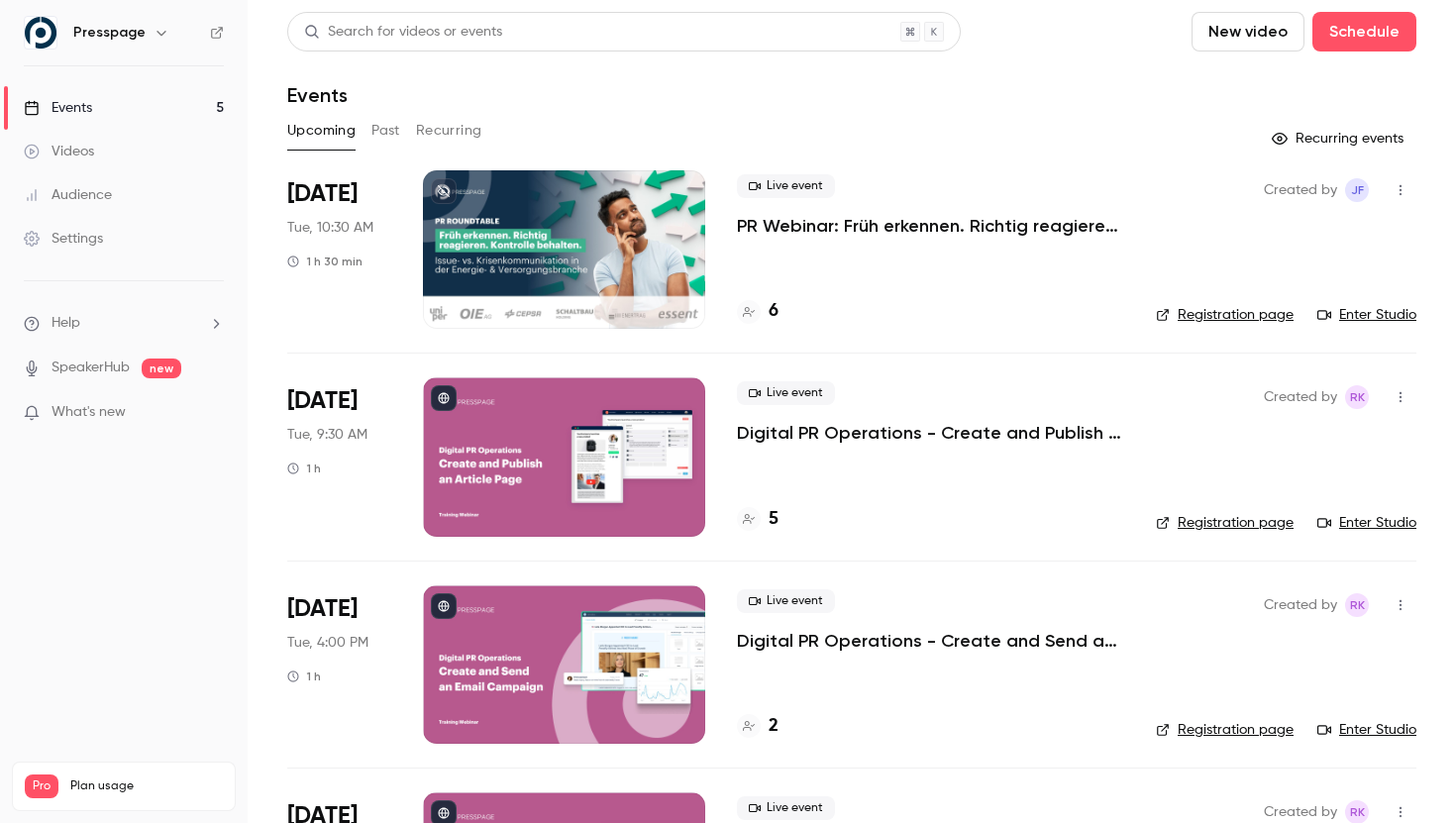
click at [80, 157] on div "Videos" at bounding box center [59, 152] width 70 height 20
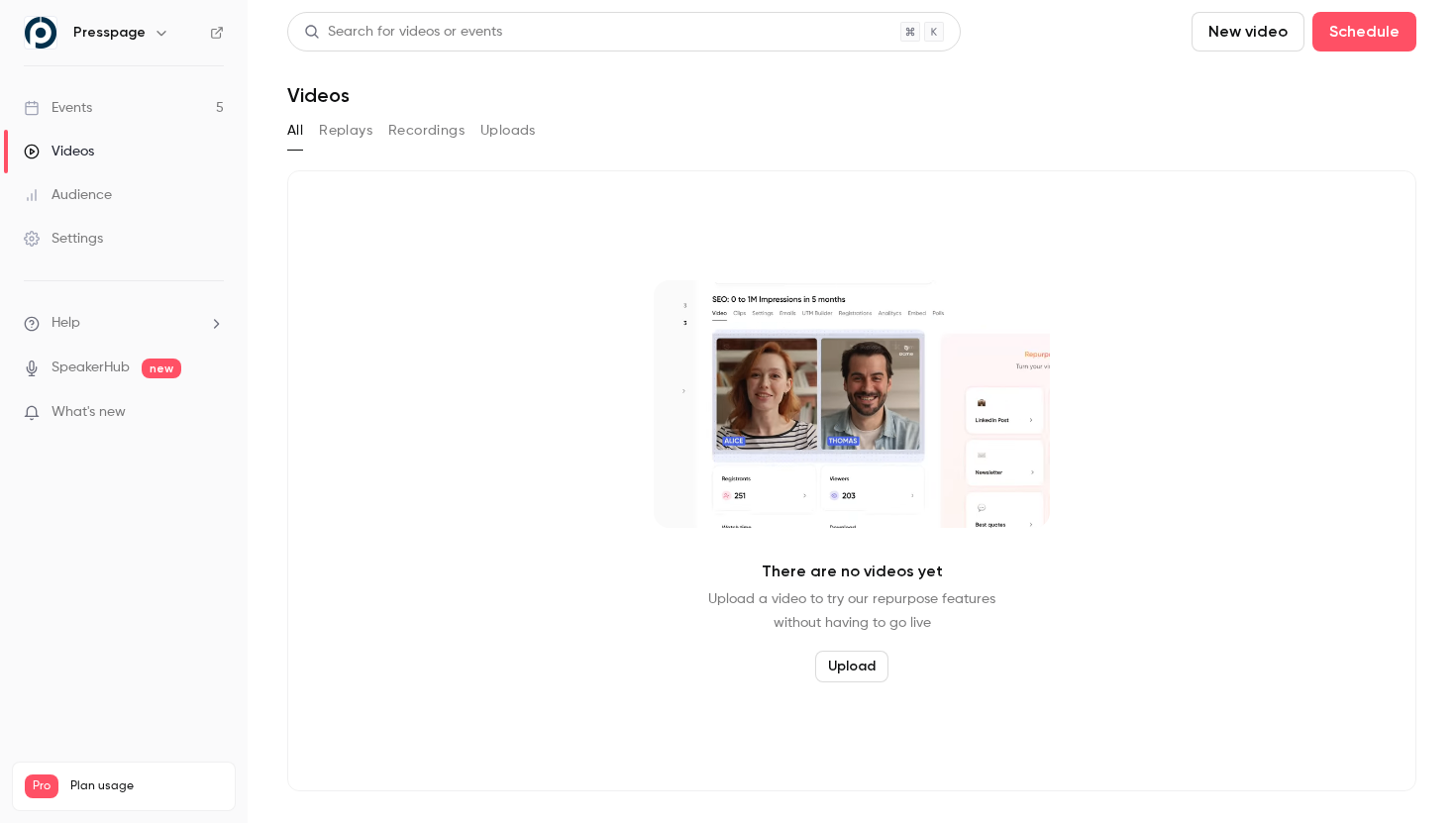
click at [87, 192] on div "Audience" at bounding box center [67, 196] width 88 height 20
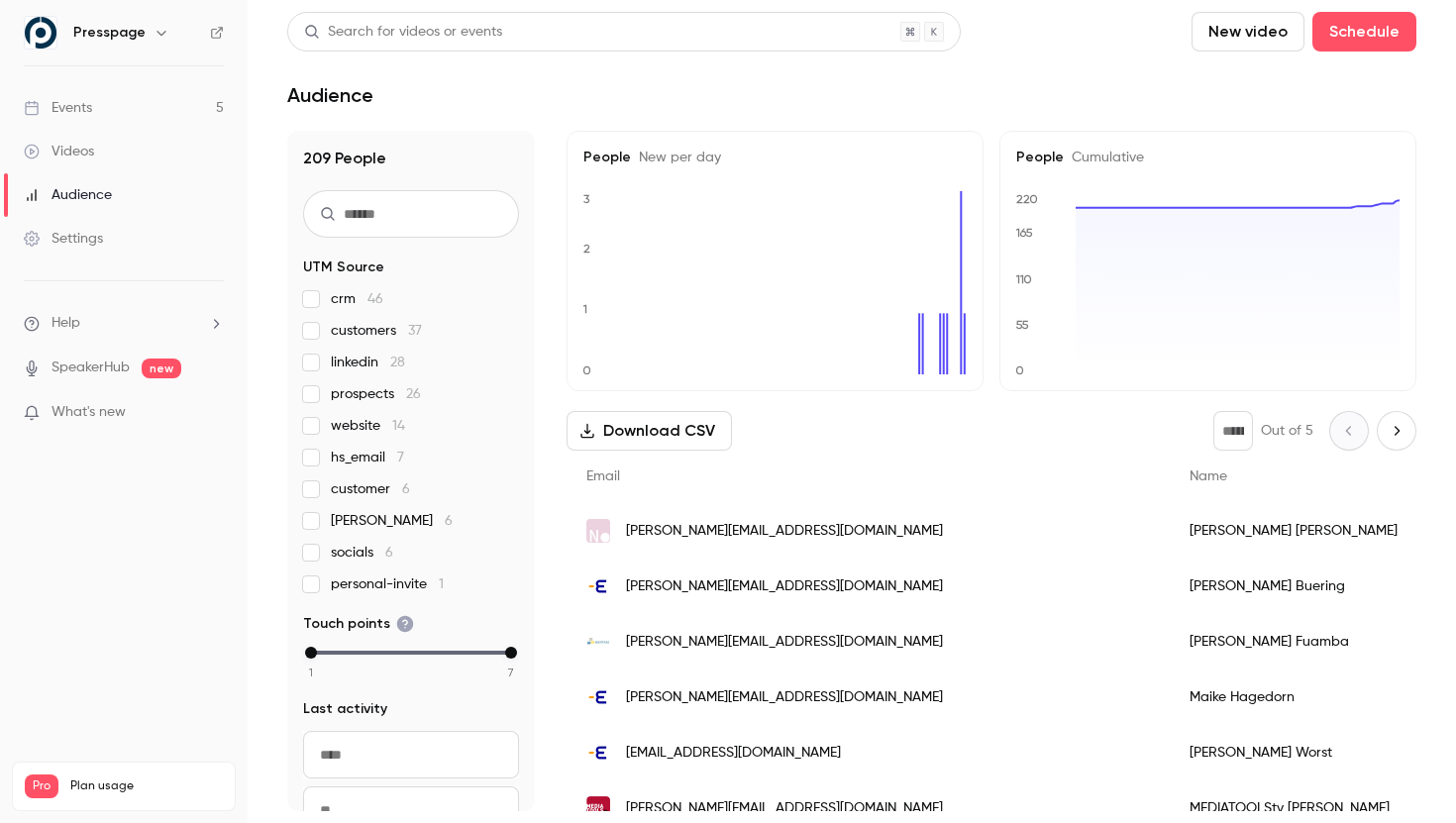
click at [95, 237] on div "Settings" at bounding box center [64, 239] width 79 height 20
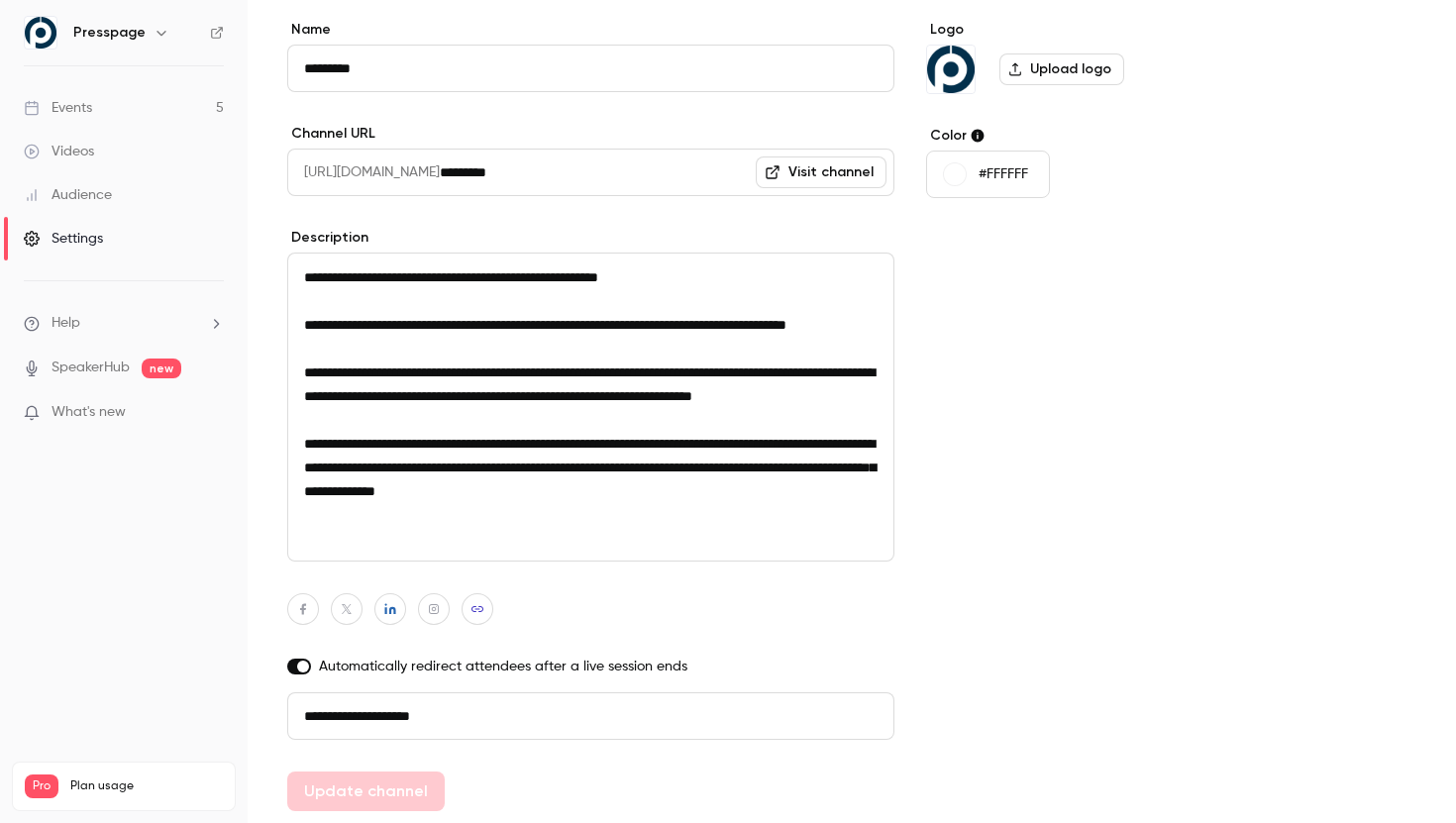
click at [61, 157] on div "Videos" at bounding box center [59, 152] width 70 height 20
